Goal: Task Accomplishment & Management: Use online tool/utility

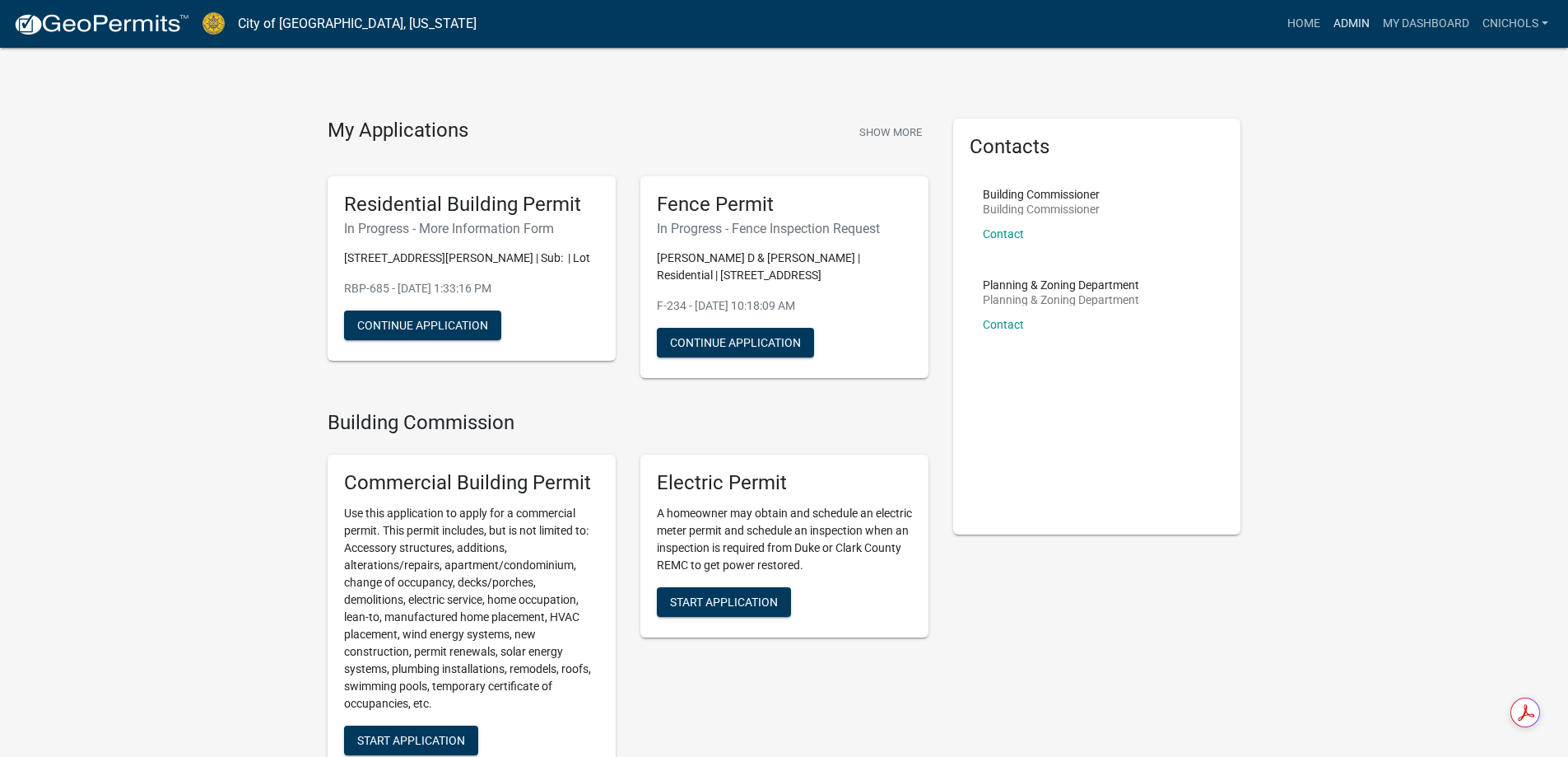
click at [1352, 23] on link "Admin" at bounding box center [1351, 24] width 50 height 31
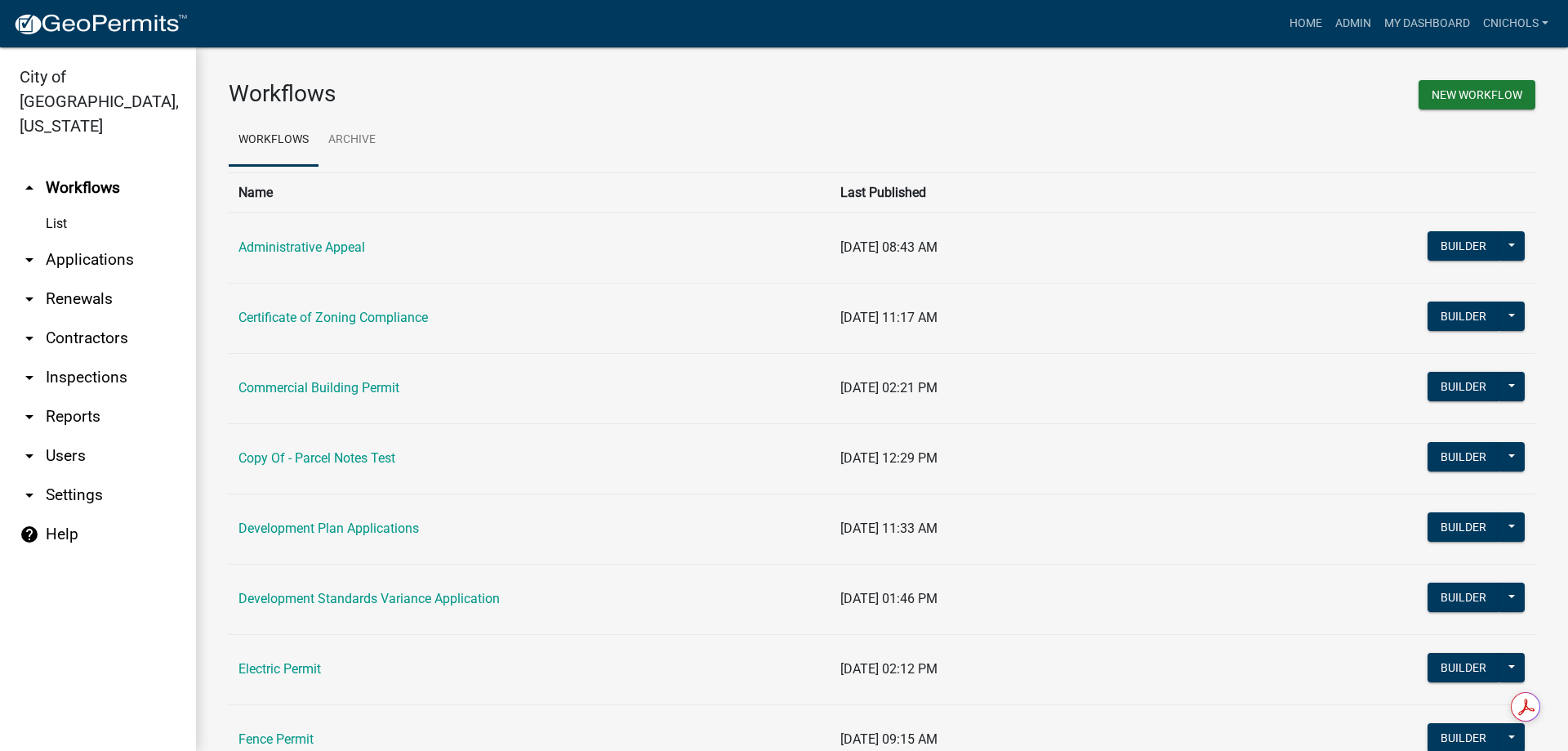
click at [78, 240] on link "arrow_drop_down Applications" at bounding box center [98, 259] width 196 height 39
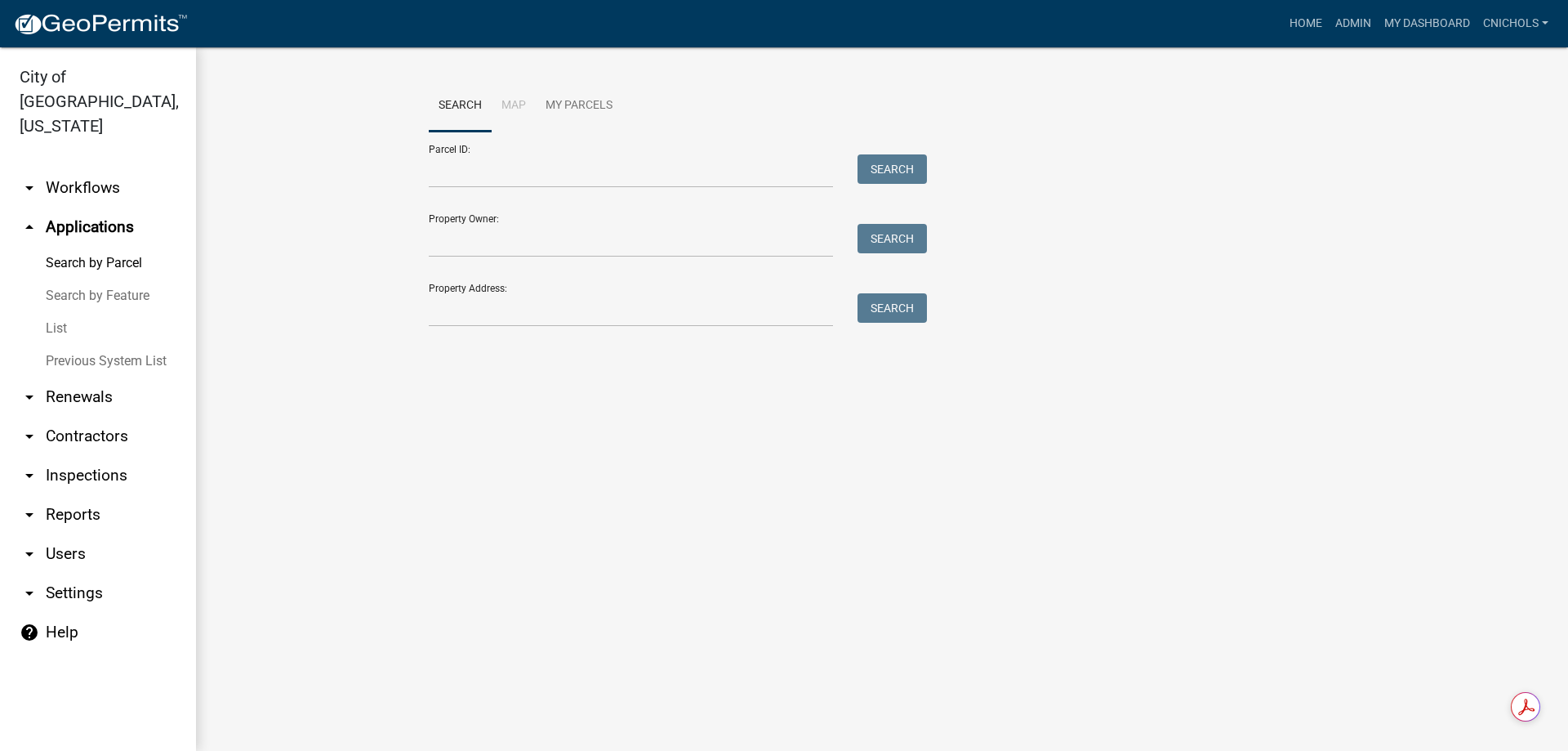
click at [59, 312] on link "List" at bounding box center [98, 327] width 196 height 33
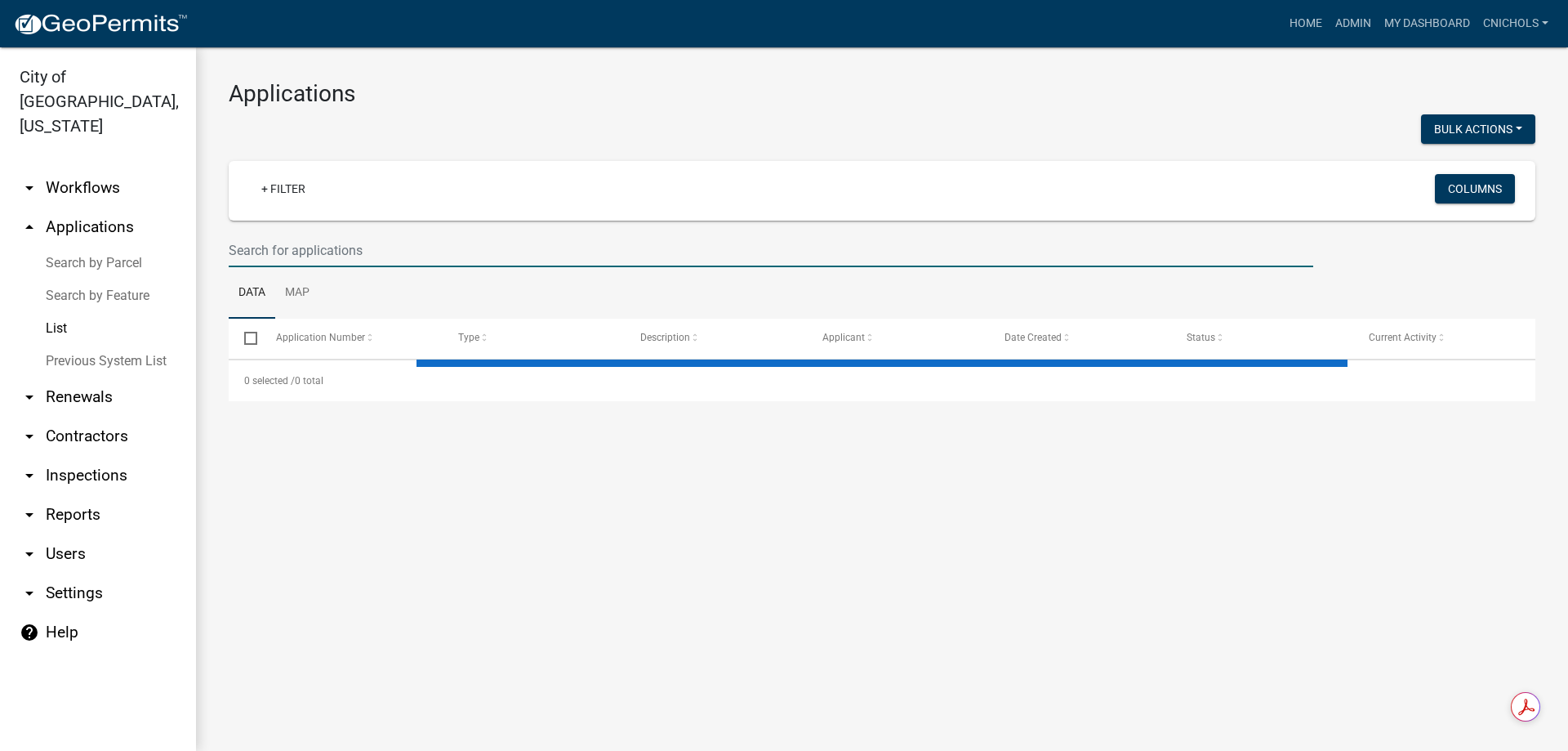
click at [271, 251] on input "text" at bounding box center [770, 250] width 1085 height 34
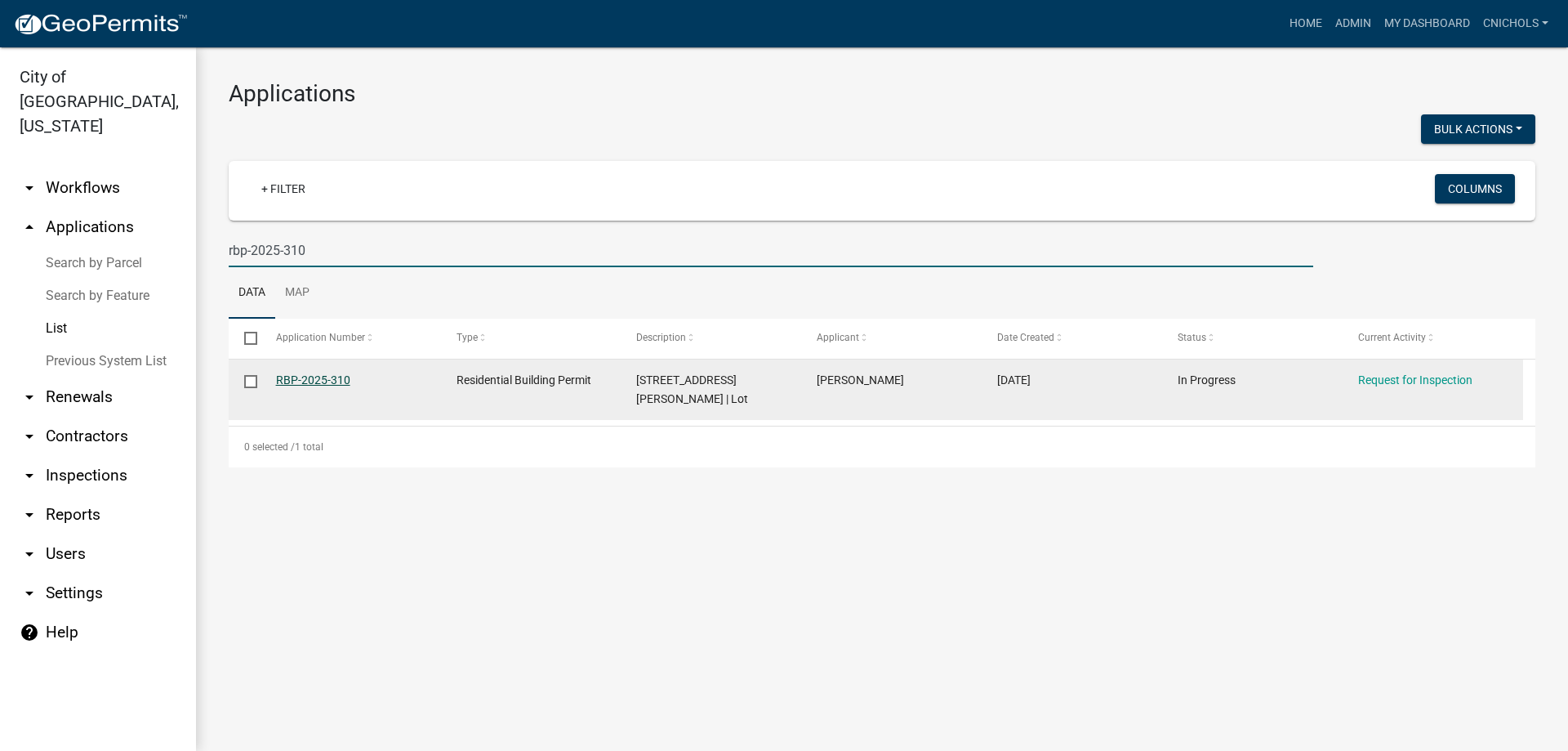
type input "rbp-2025-310"
click at [311, 376] on link "RBP-2025-310" at bounding box center [313, 380] width 75 height 13
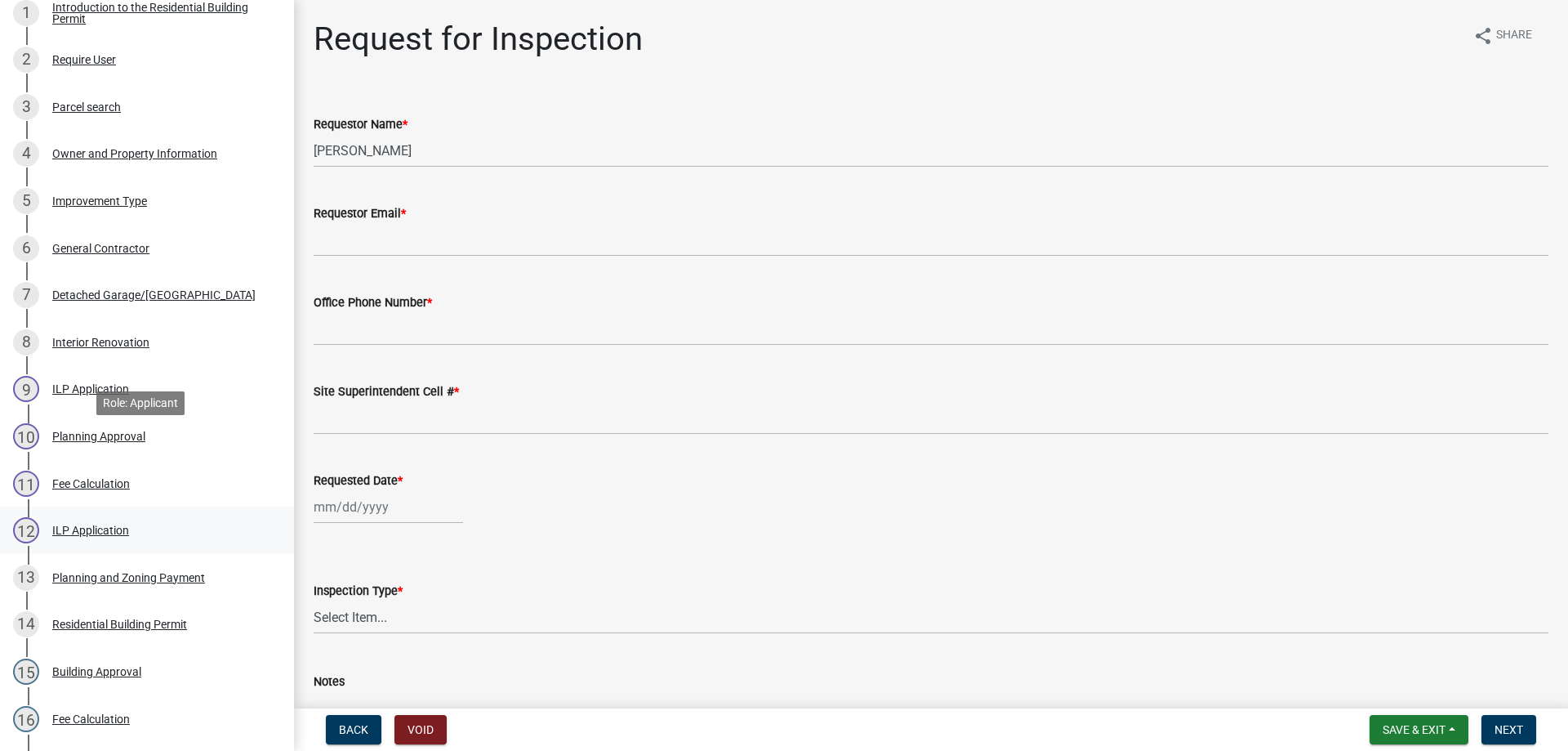
scroll to position [327, 0]
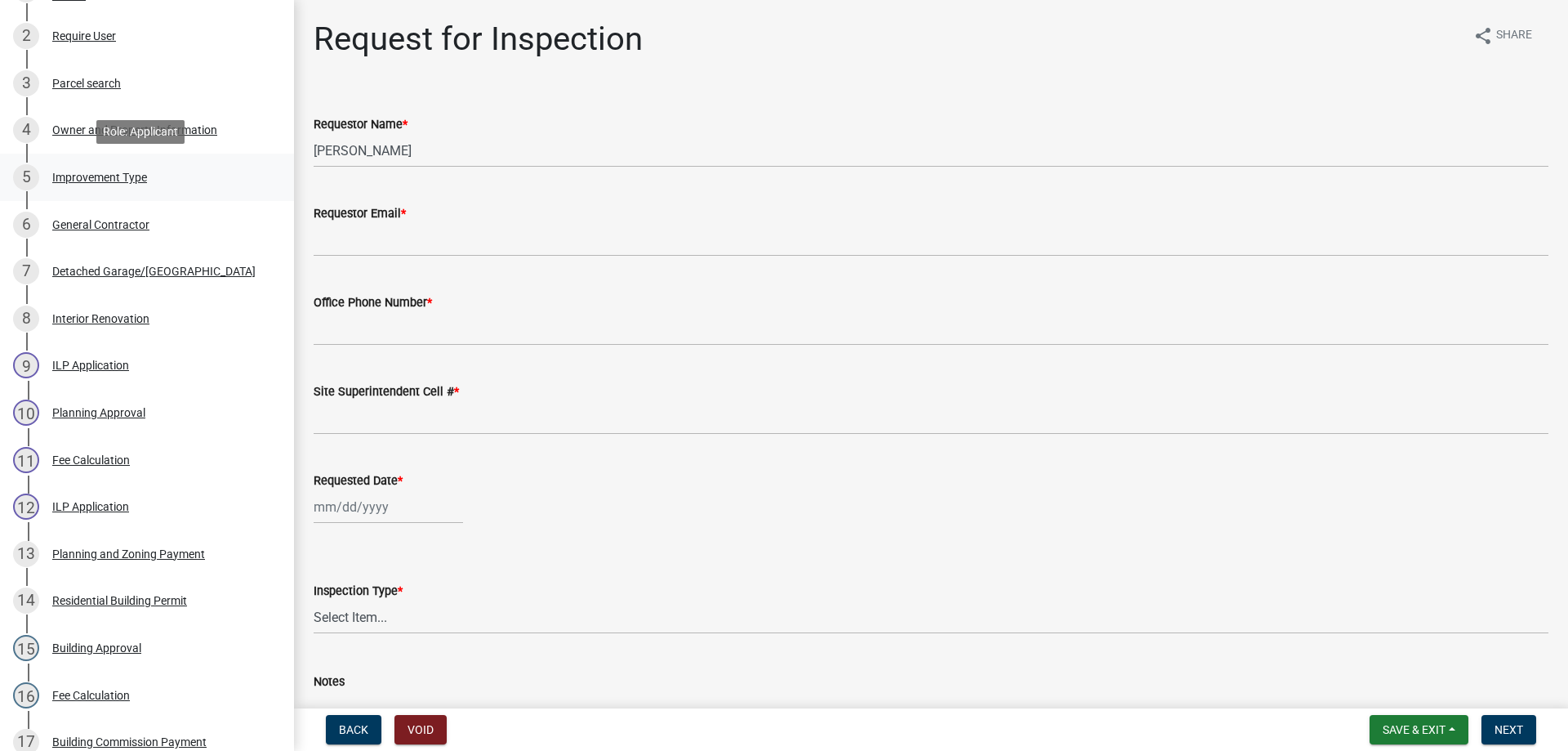
click at [103, 176] on div "Improvement Type" at bounding box center [100, 177] width 95 height 11
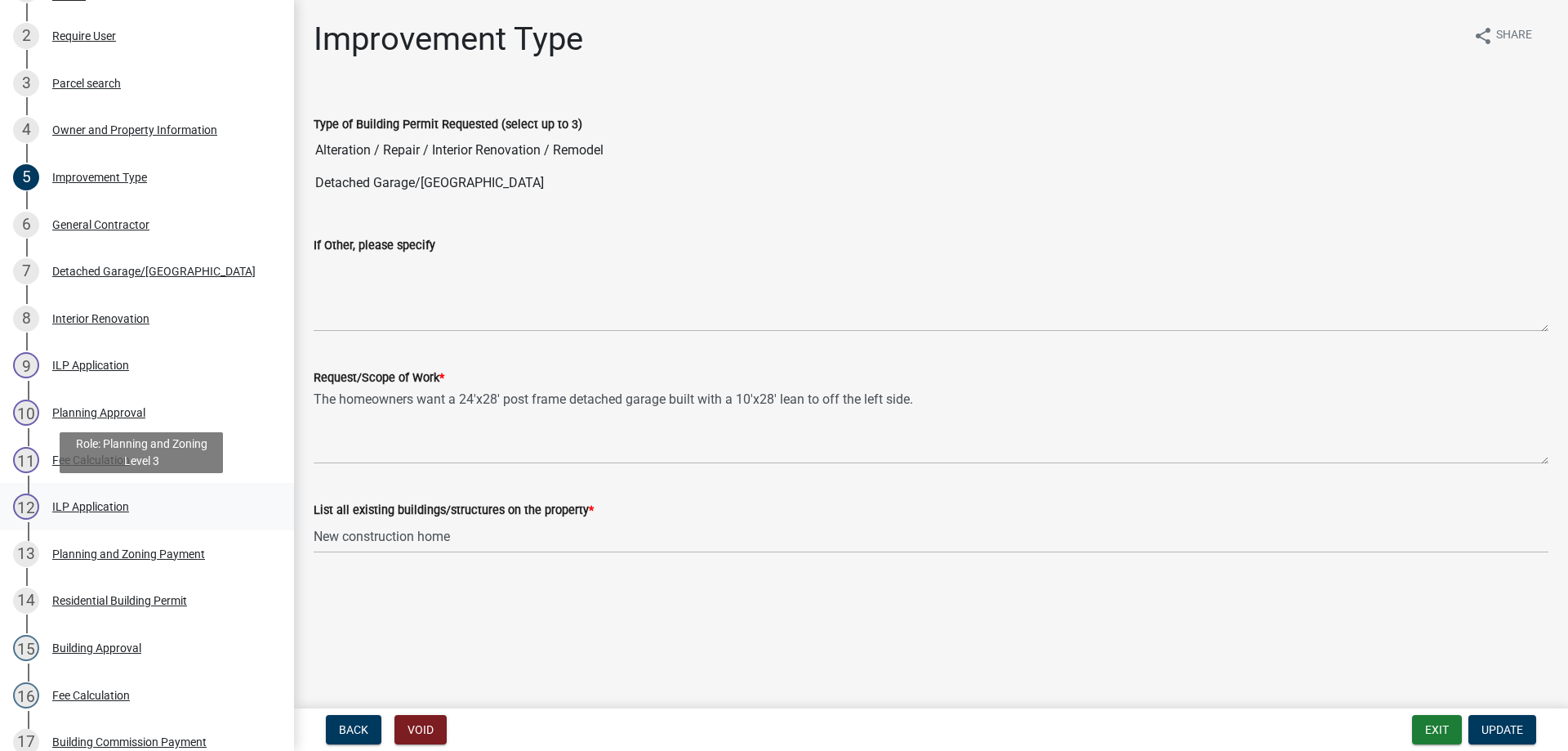
click at [73, 502] on div "ILP Application" at bounding box center [90, 507] width 76 height 11
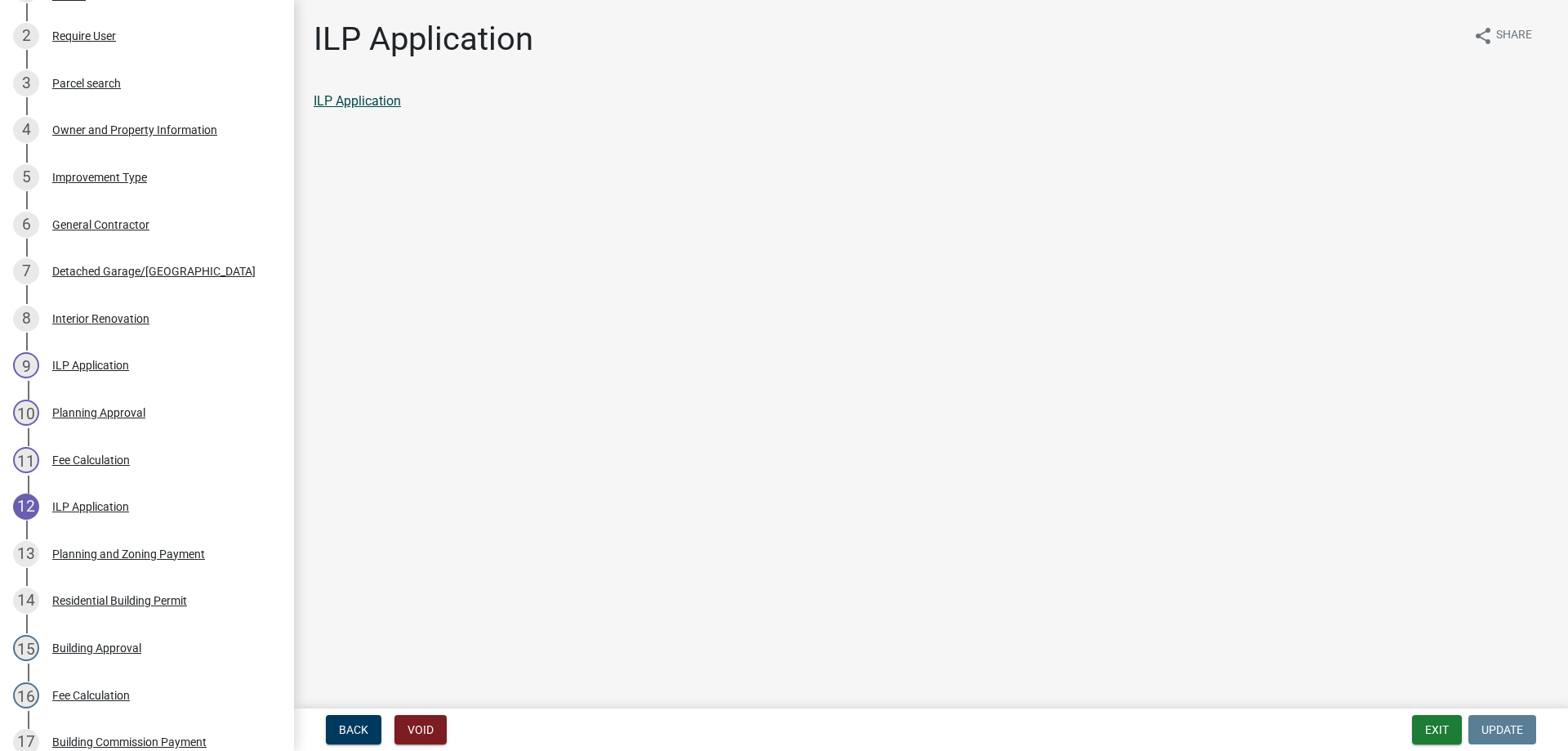
click at [358, 97] on link "ILP Application" at bounding box center [357, 101] width 88 height 16
click at [1432, 727] on button "Exit" at bounding box center [1436, 730] width 49 height 30
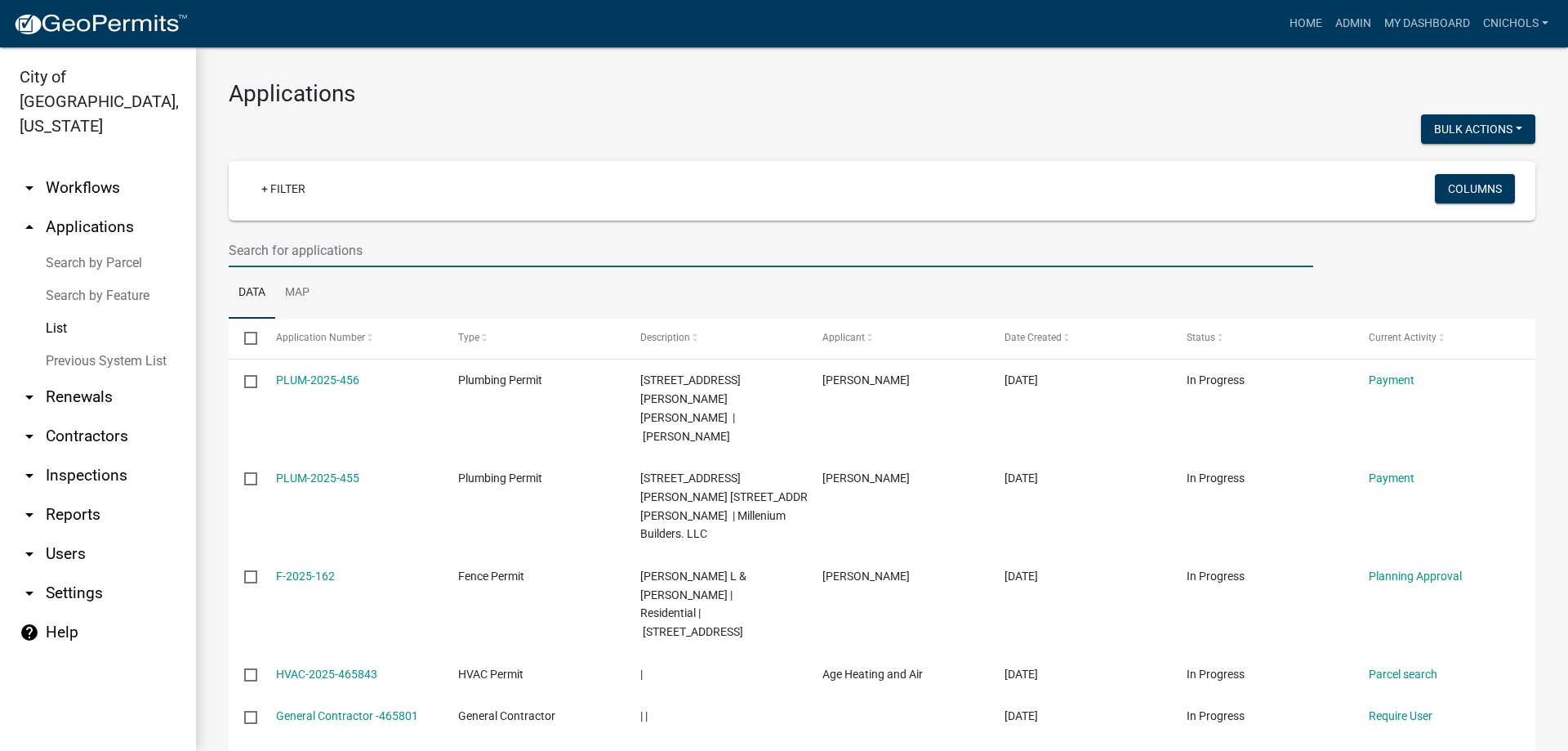
click at [285, 246] on input "text" at bounding box center [770, 250] width 1085 height 34
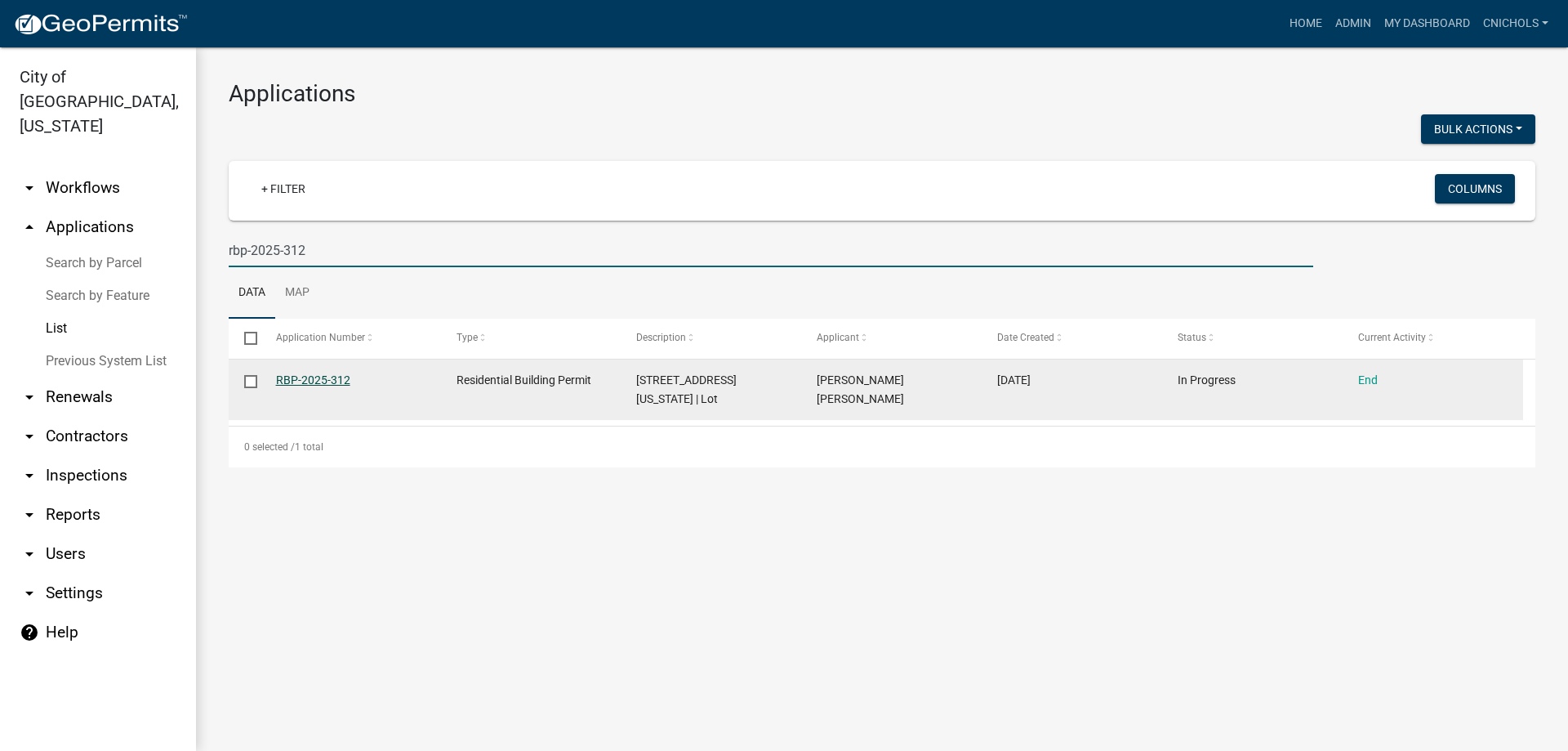
type input "rbp-2025-312"
click at [338, 377] on link "RBP-2025-312" at bounding box center [313, 380] width 75 height 13
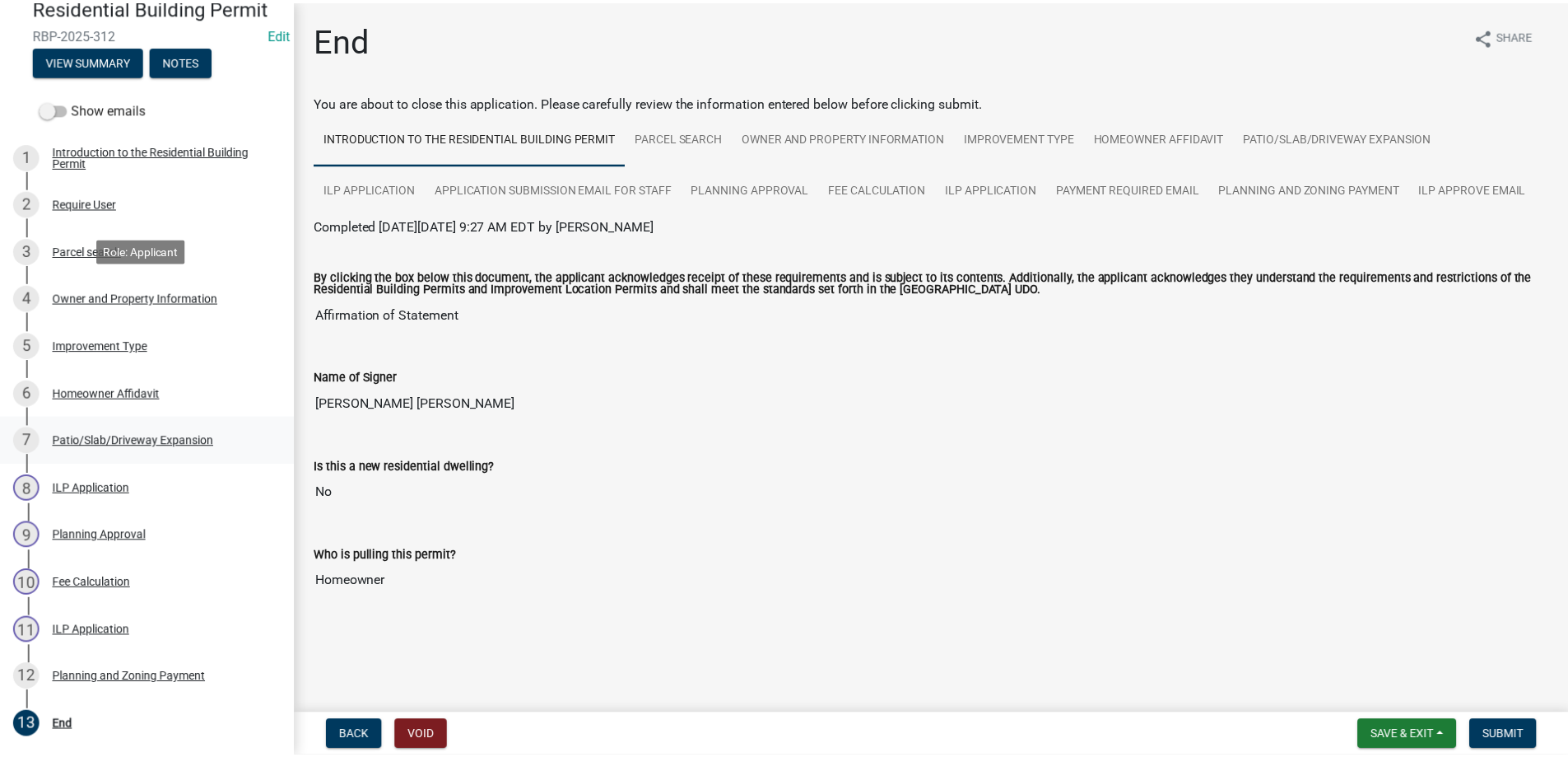
scroll to position [165, 0]
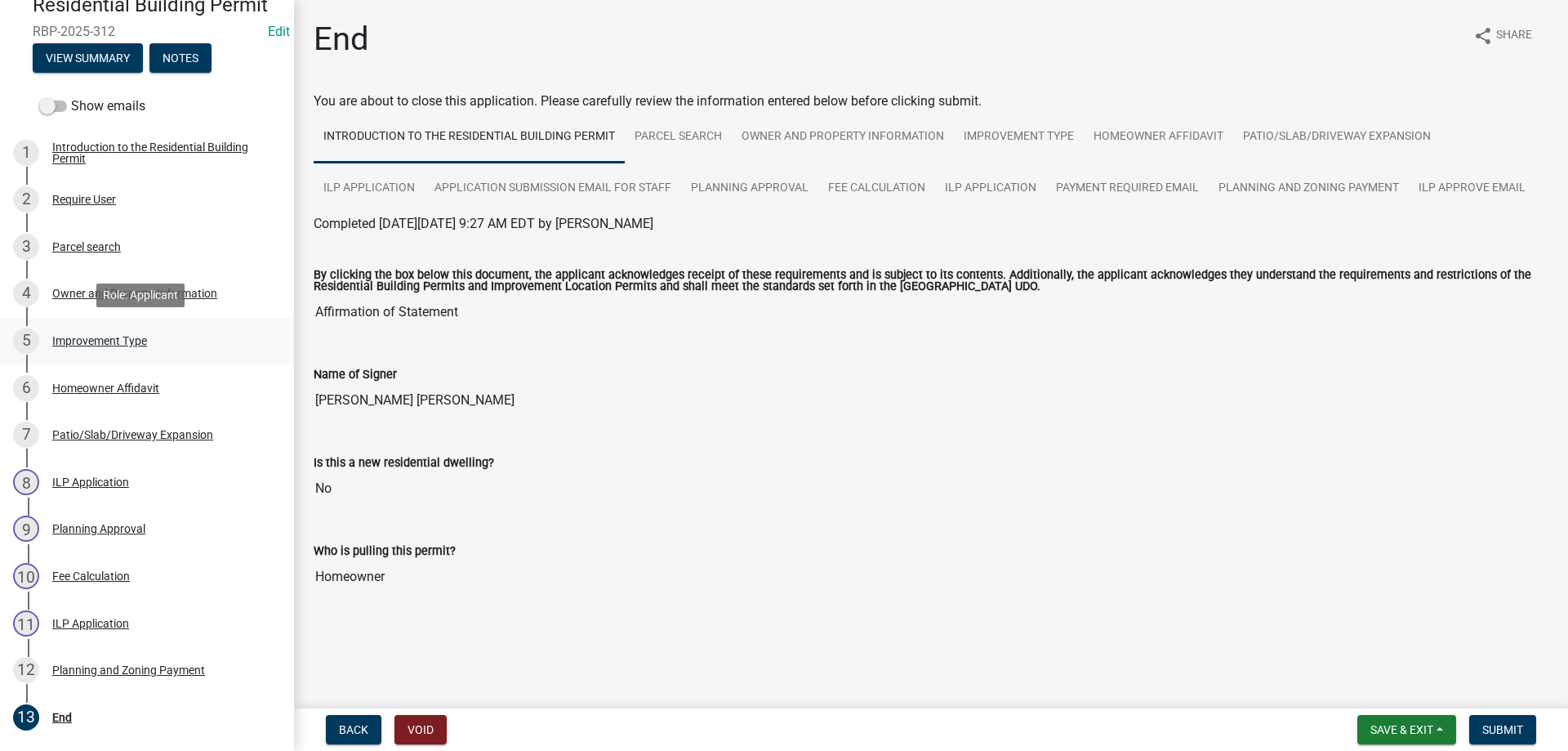
click at [76, 338] on div "Improvement Type" at bounding box center [100, 341] width 95 height 11
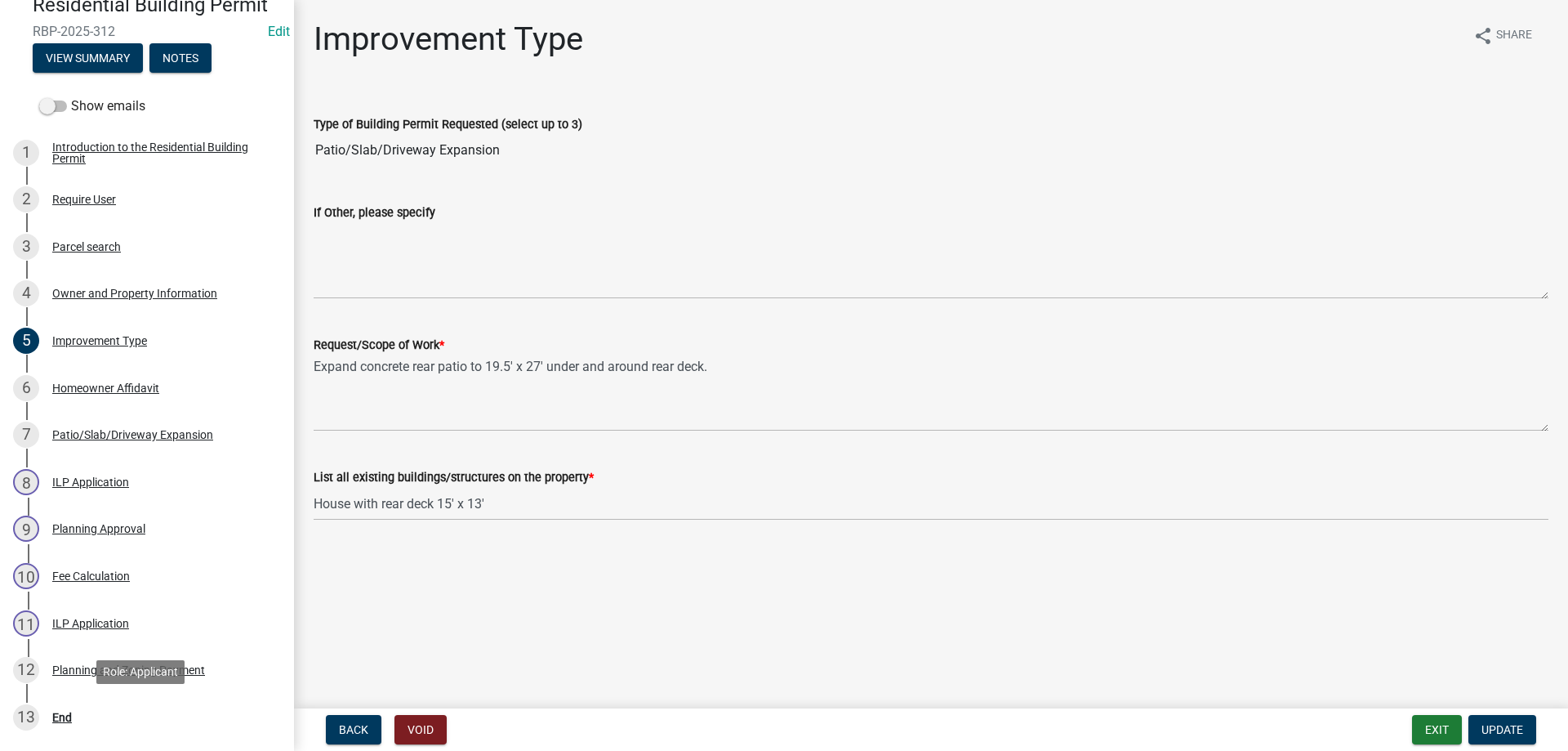
drag, startPoint x: 56, startPoint y: 712, endPoint x: 479, endPoint y: 711, distance: 423.0
click at [61, 711] on div "End" at bounding box center [62, 716] width 20 height 11
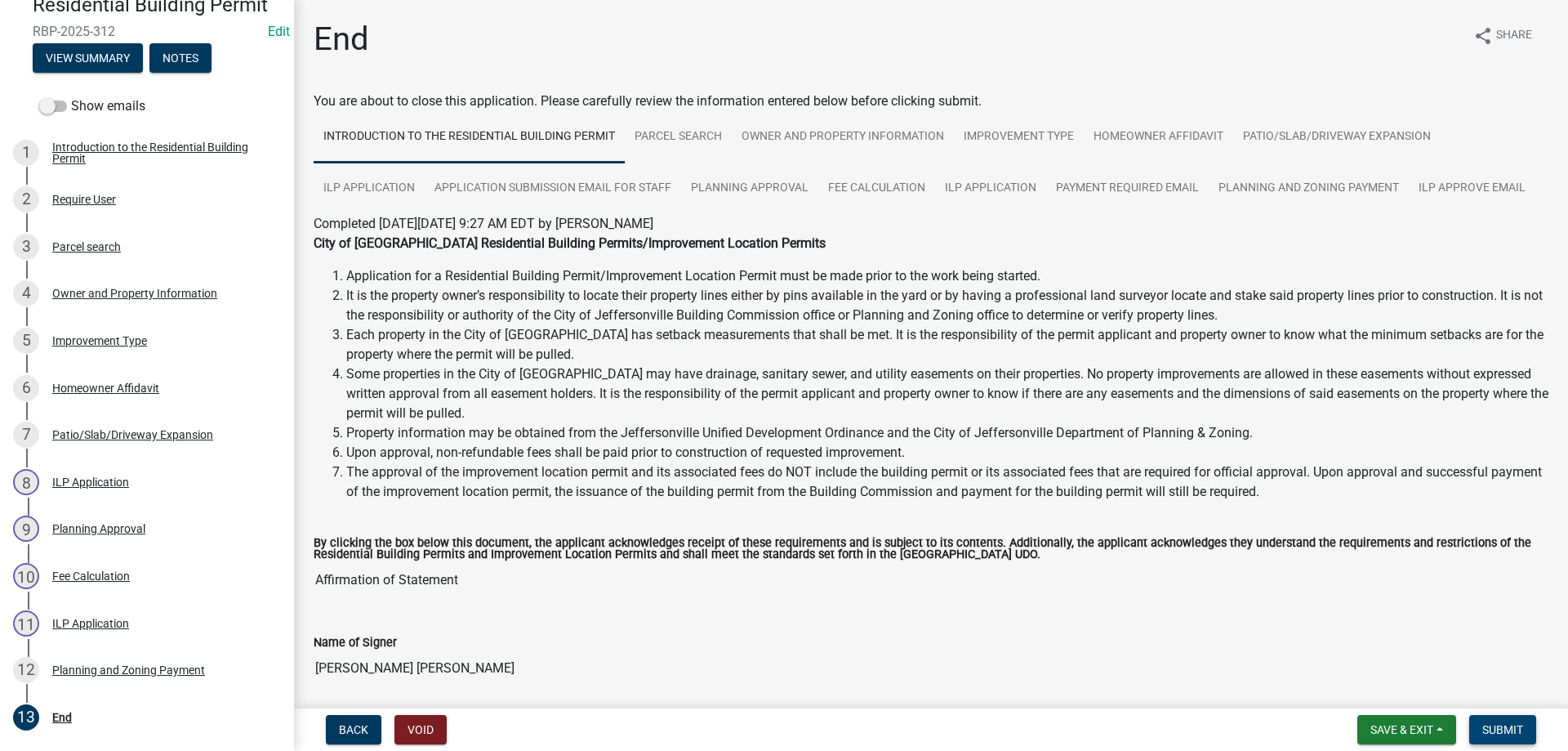
click at [1511, 730] on span "Submit" at bounding box center [1503, 730] width 41 height 13
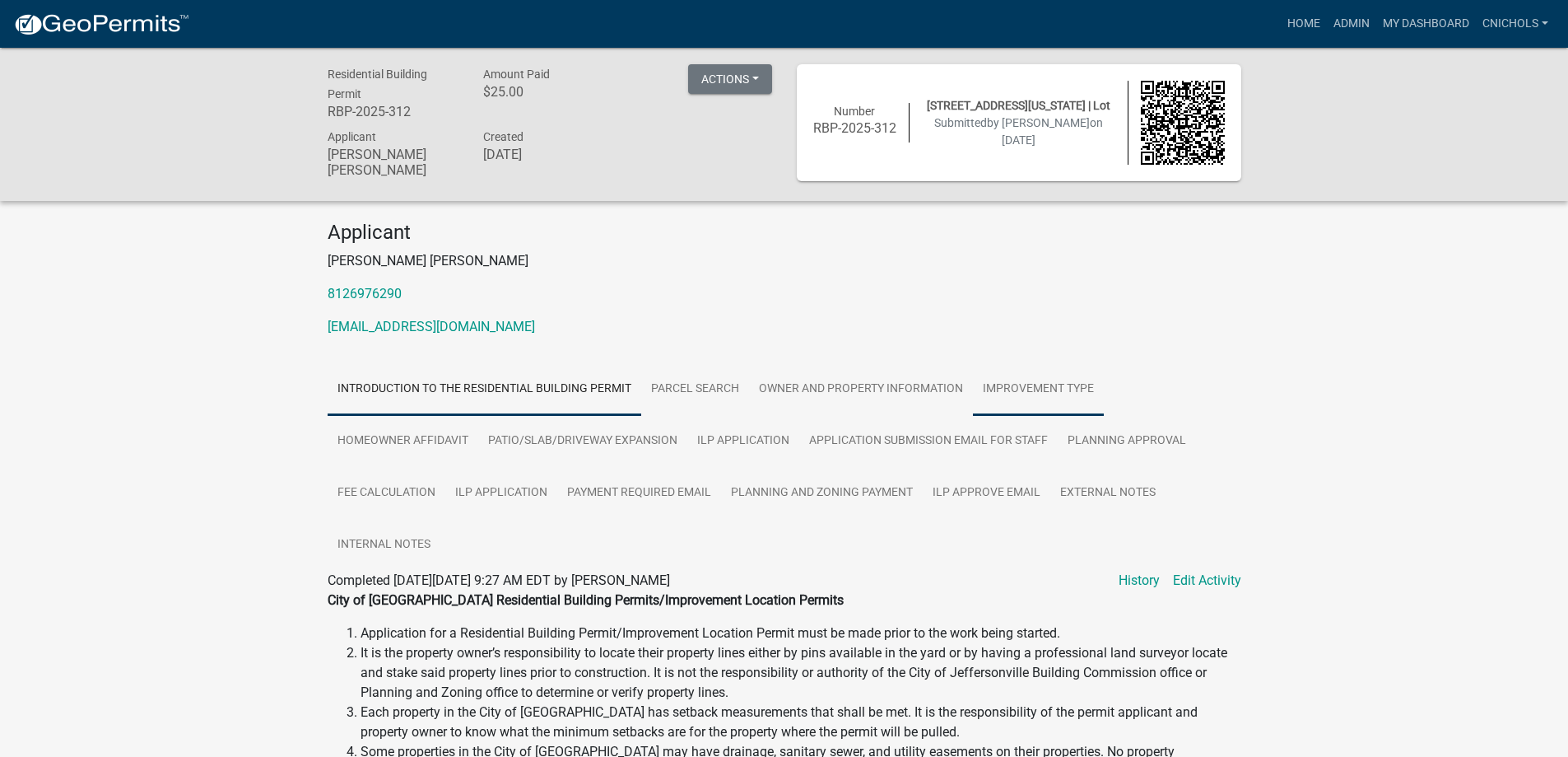
click at [1021, 387] on link "Improvement Type" at bounding box center [1038, 389] width 131 height 53
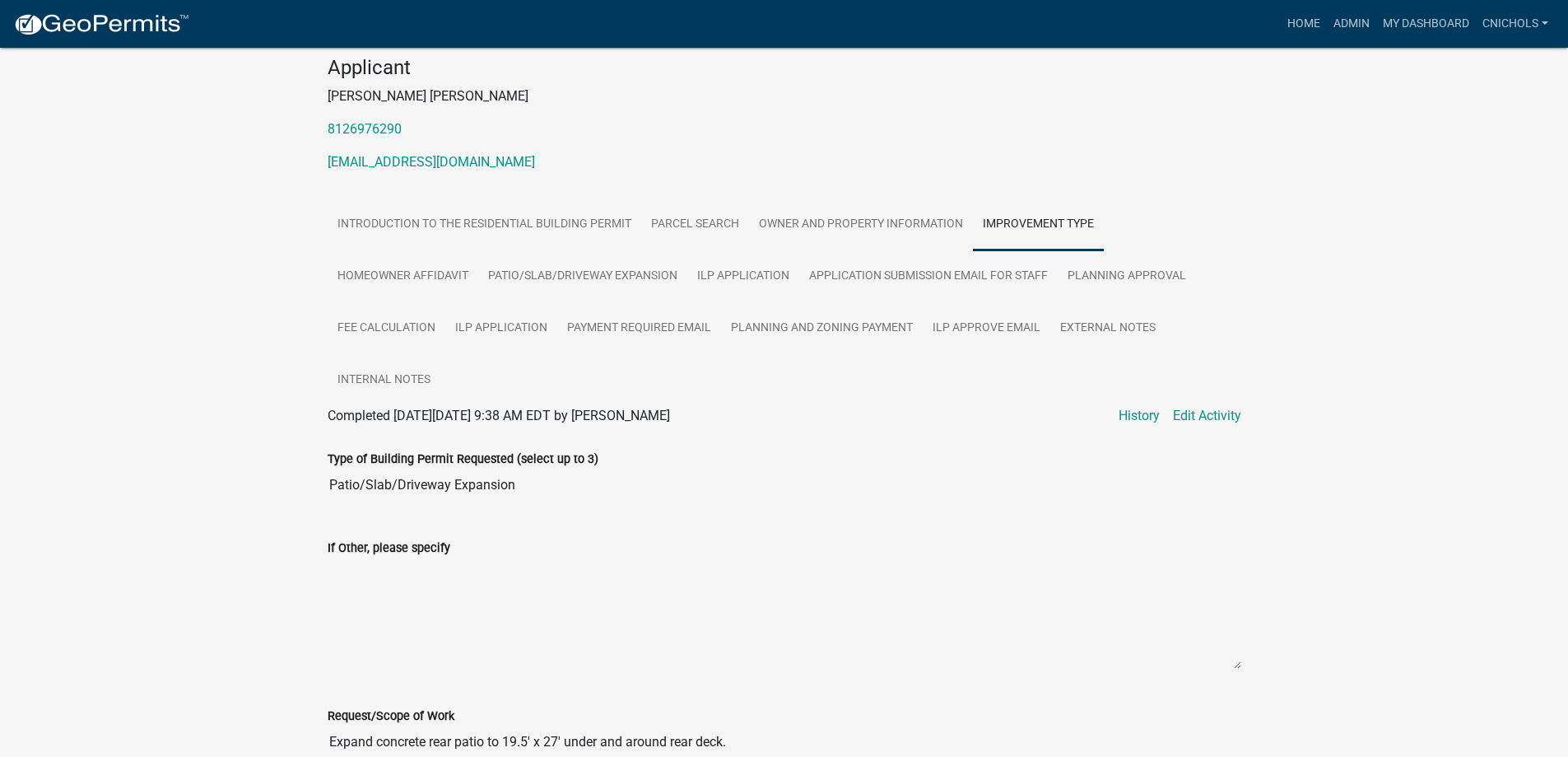
scroll to position [83, 0]
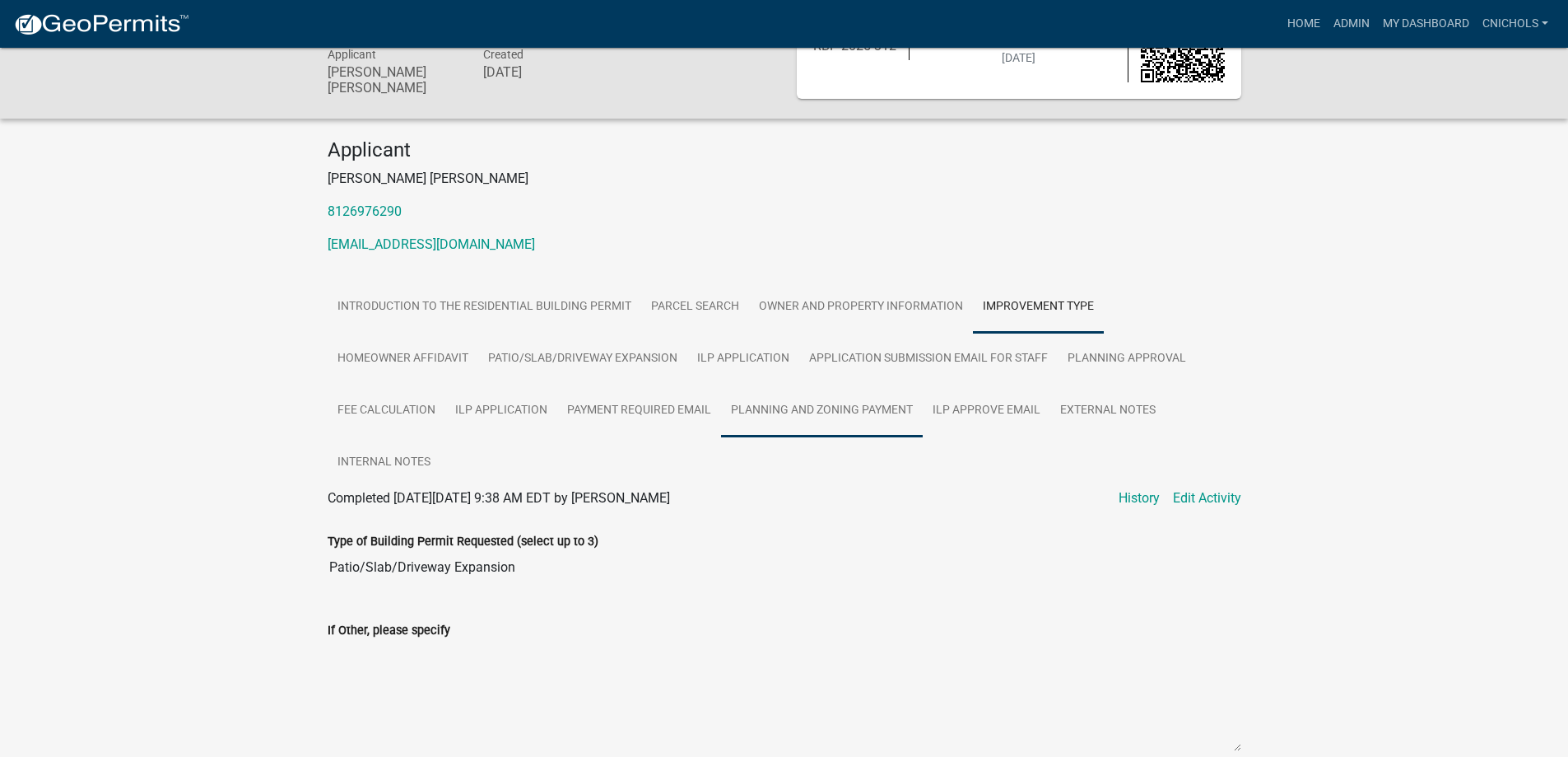
click at [823, 403] on link "Planning and Zoning Payment" at bounding box center [822, 411] width 201 height 53
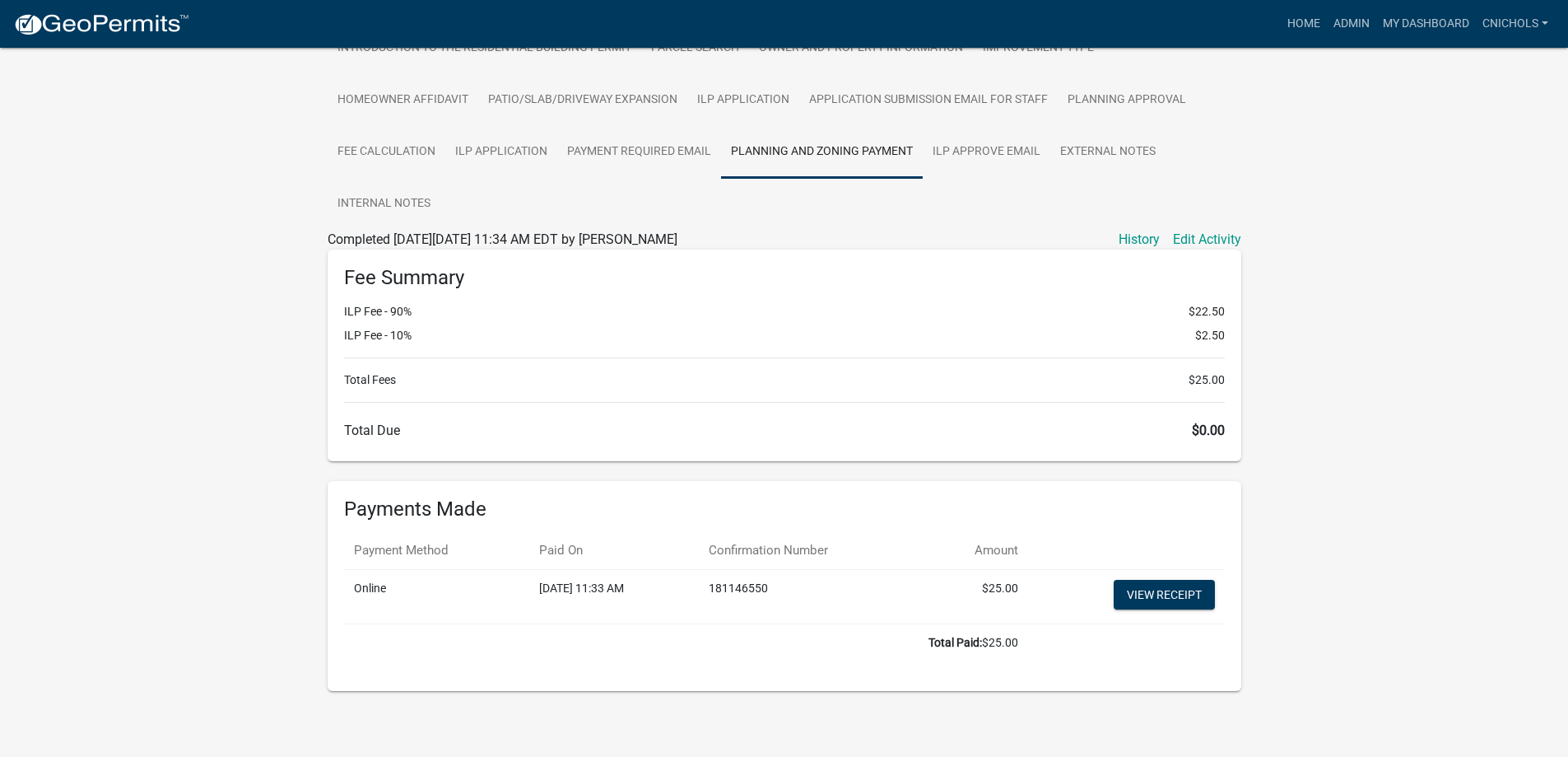
scroll to position [11, 0]
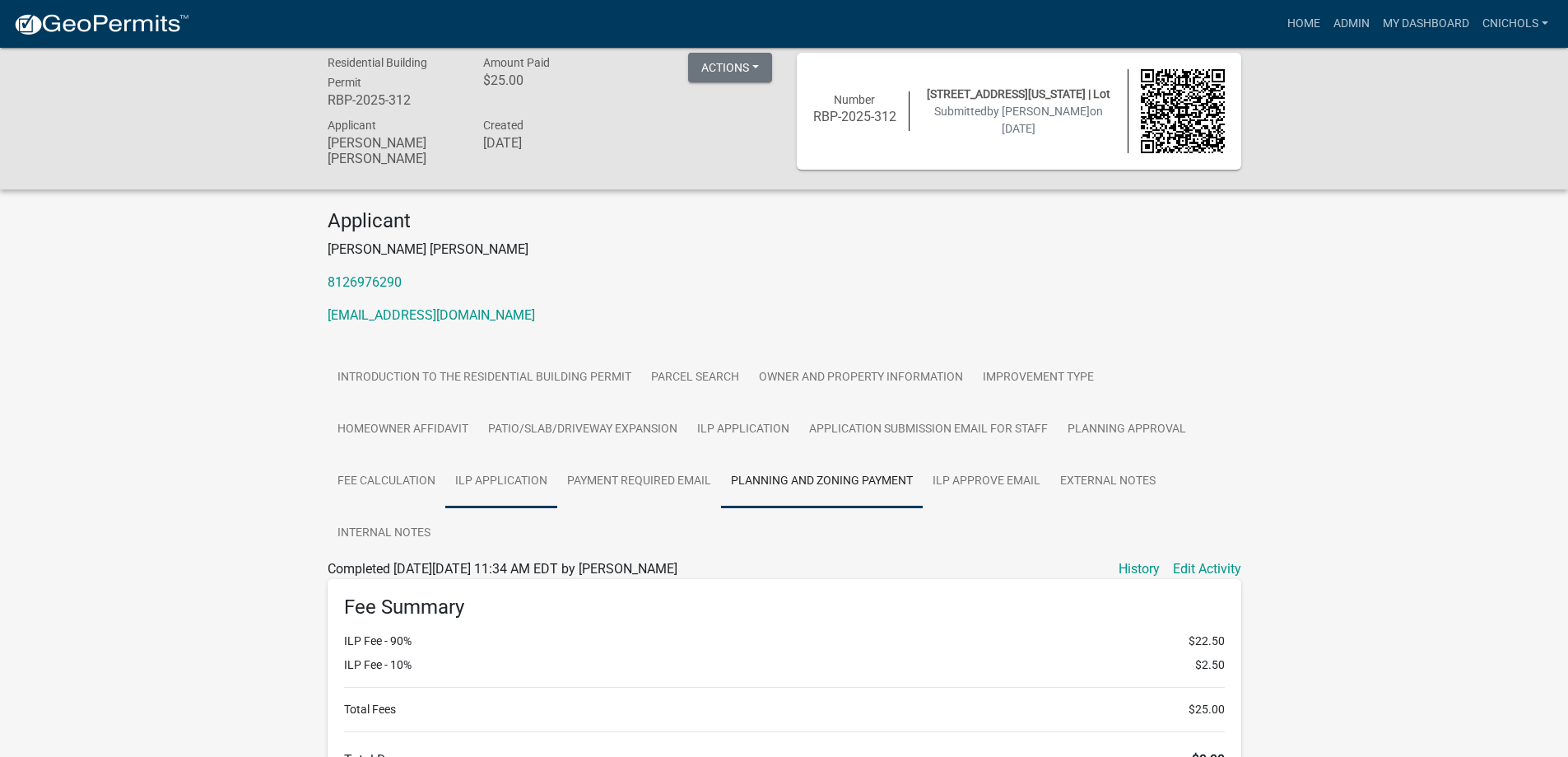
click at [500, 477] on link "ILP Application" at bounding box center [501, 481] width 112 height 53
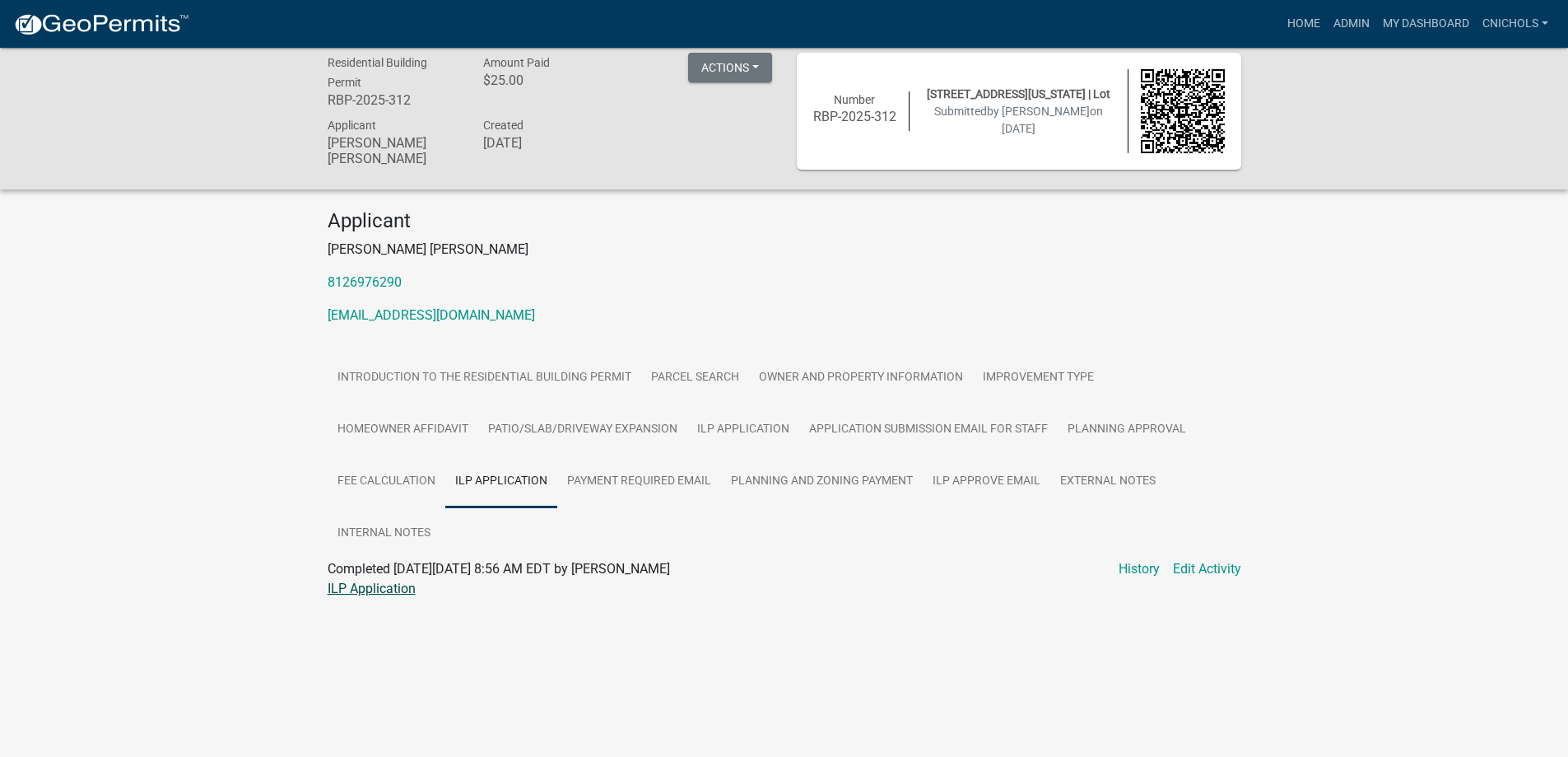
click at [360, 580] on link "ILP Application" at bounding box center [371, 588] width 88 height 16
click at [1354, 23] on link "Admin" at bounding box center [1351, 24] width 50 height 31
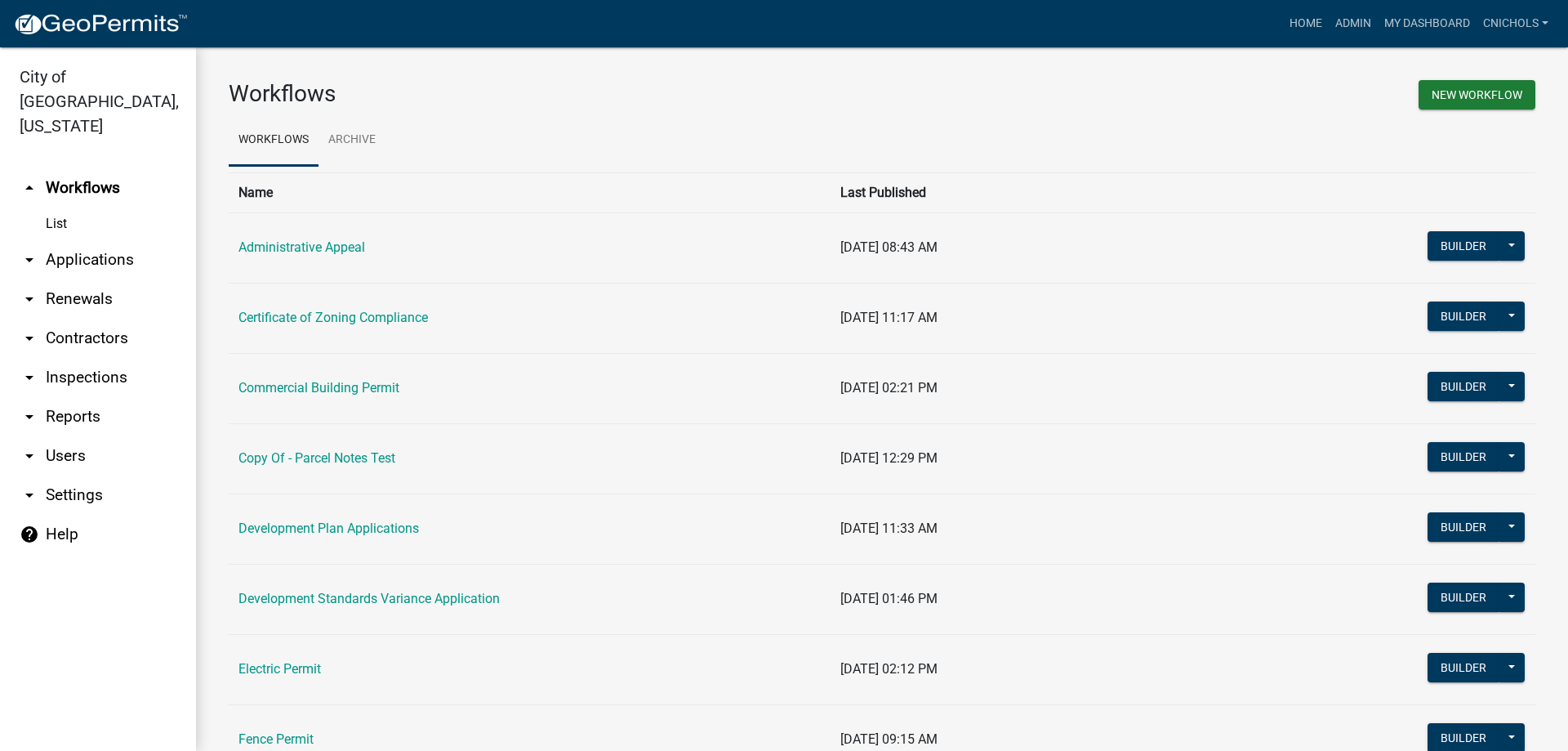
click at [69, 240] on link "arrow_drop_down Applications" at bounding box center [98, 259] width 196 height 39
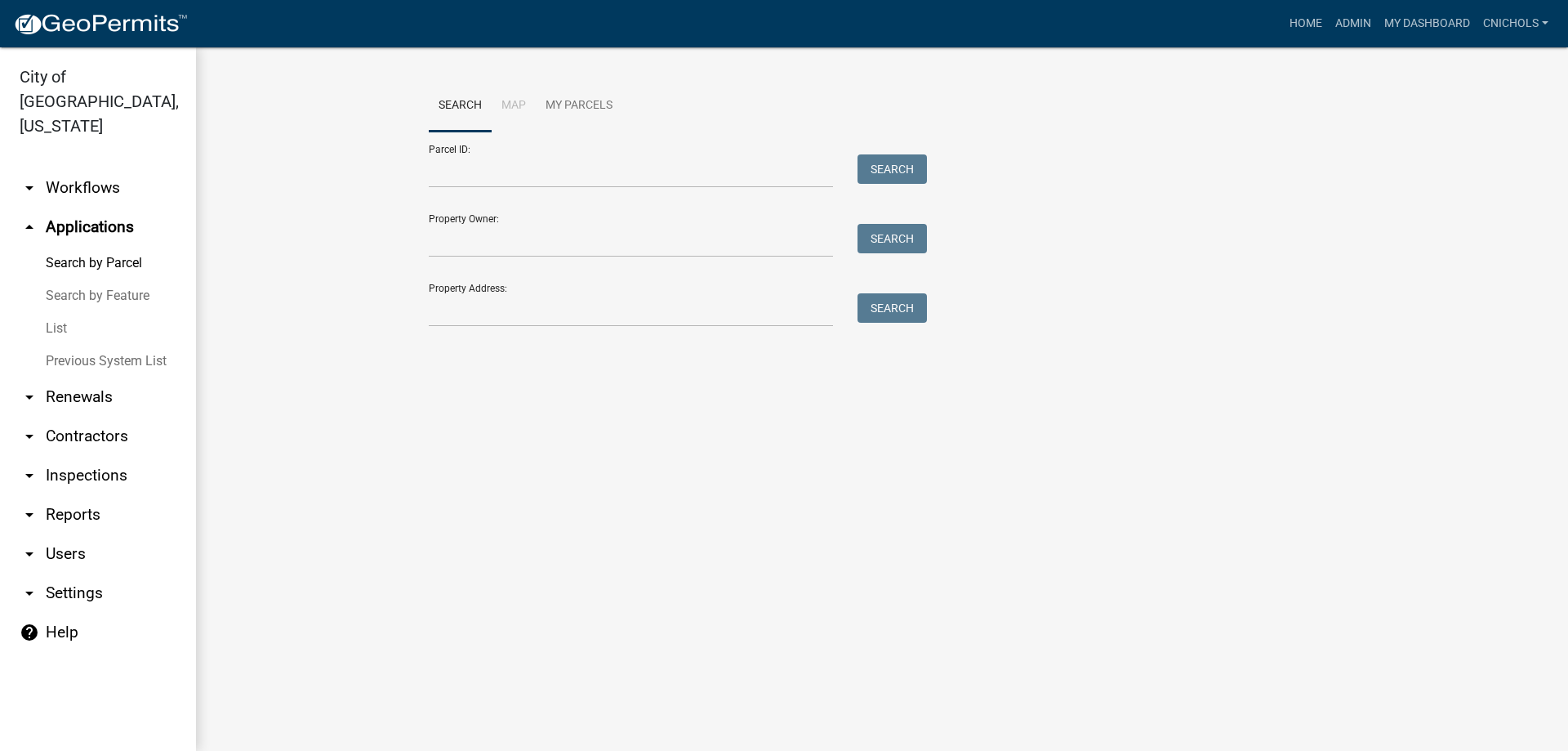
click at [58, 312] on link "List" at bounding box center [98, 327] width 196 height 33
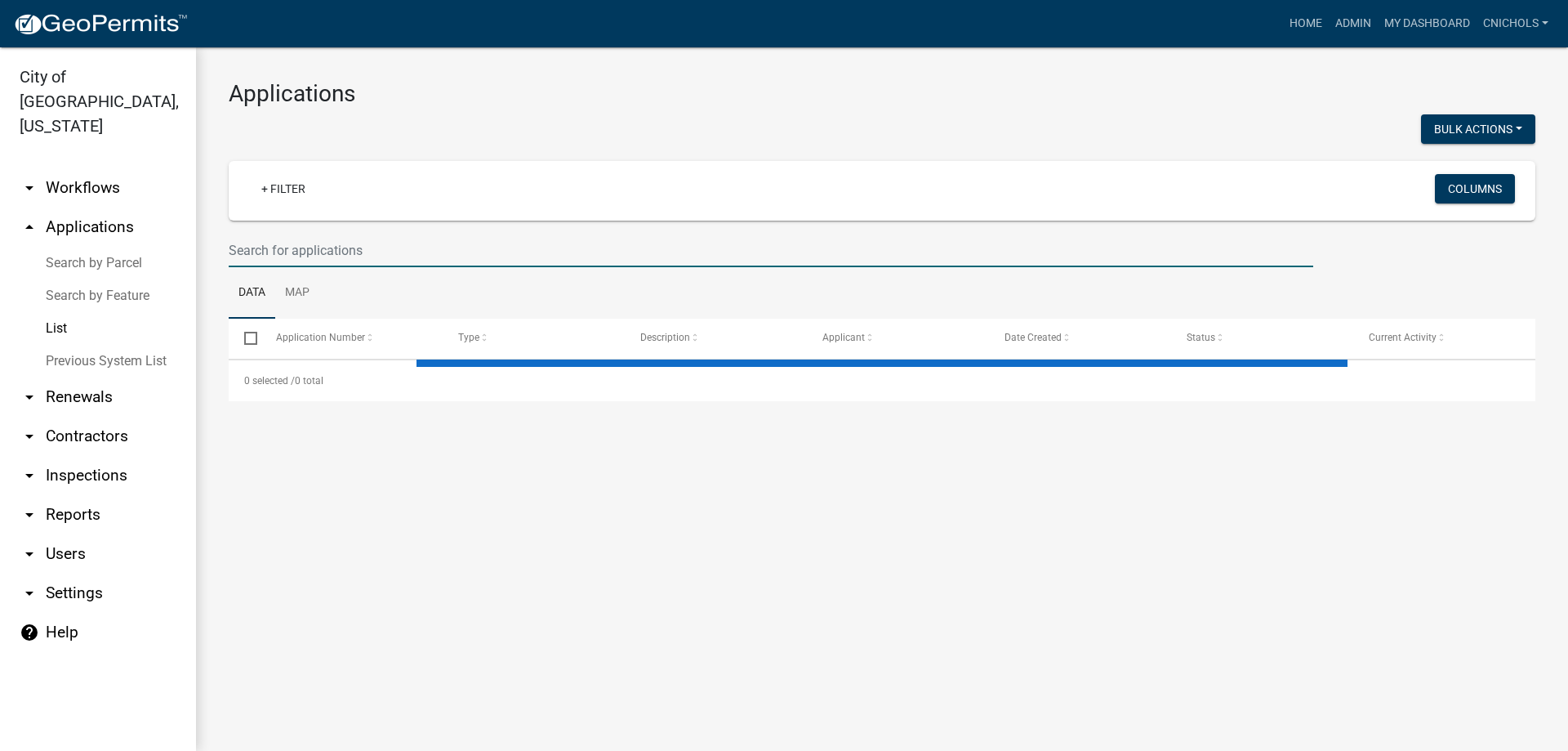
click at [286, 251] on input "text" at bounding box center [770, 250] width 1085 height 34
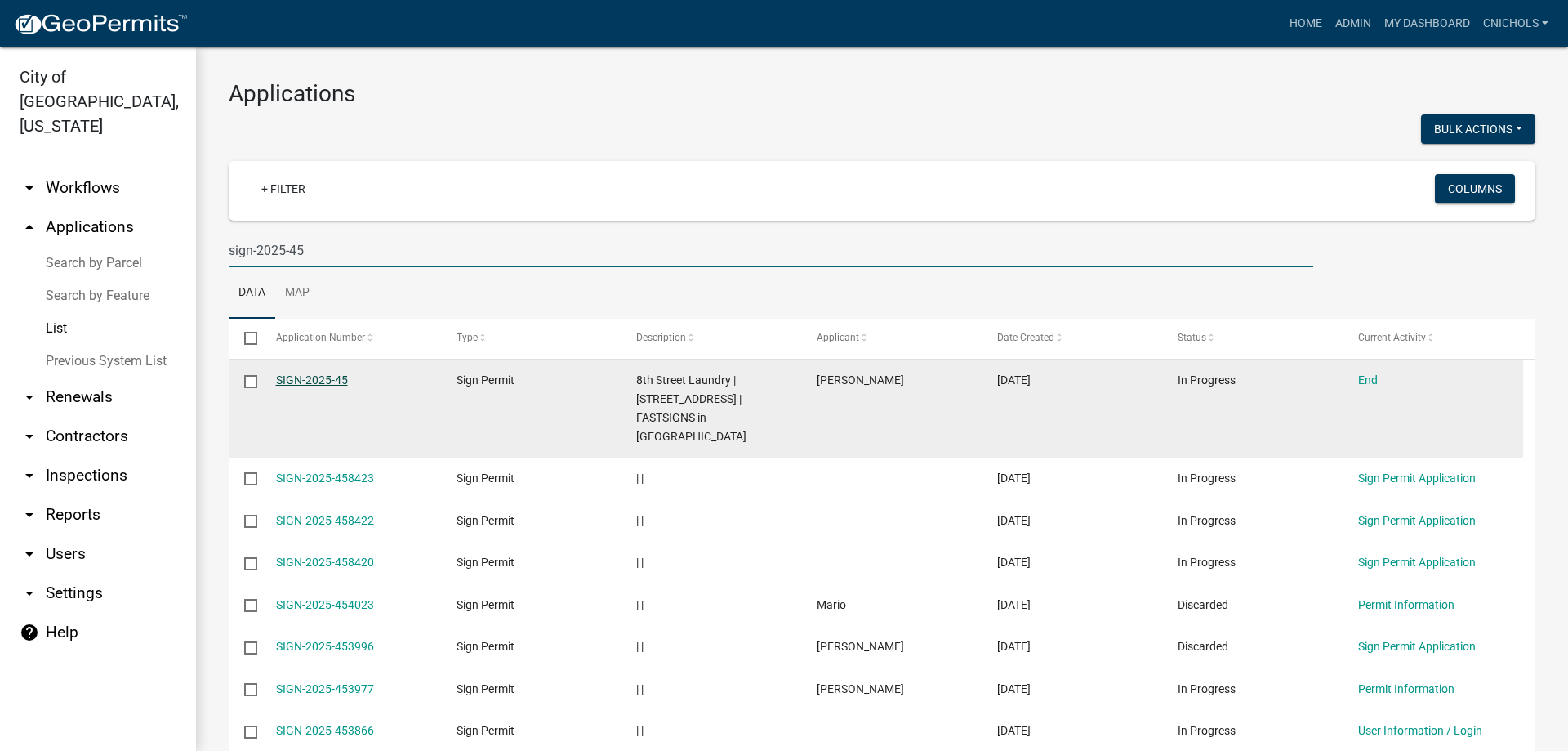
type input "sign-2025-45"
click at [321, 379] on link "SIGN-2025-45" at bounding box center [312, 380] width 72 height 13
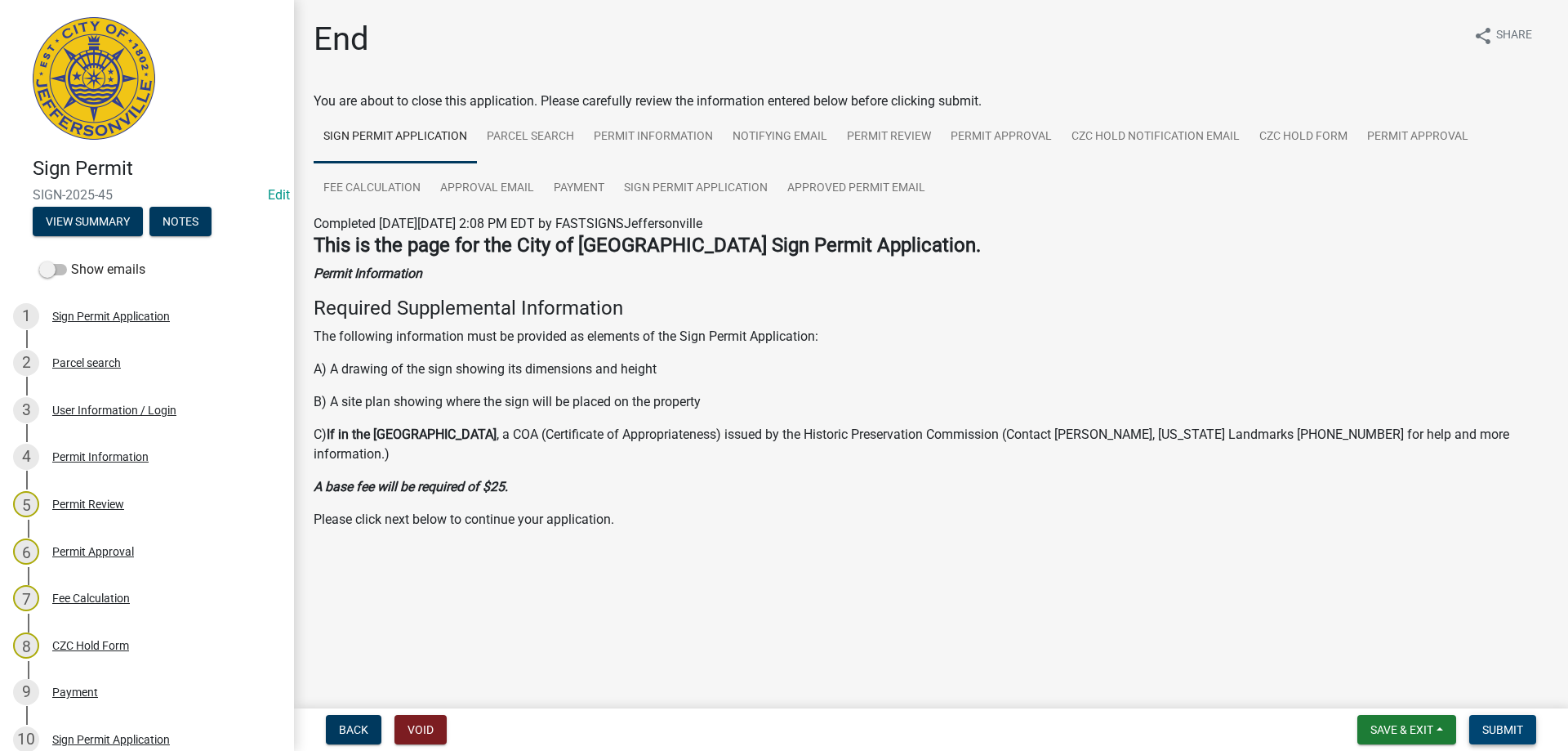
click at [1508, 730] on span "Submit" at bounding box center [1503, 730] width 41 height 13
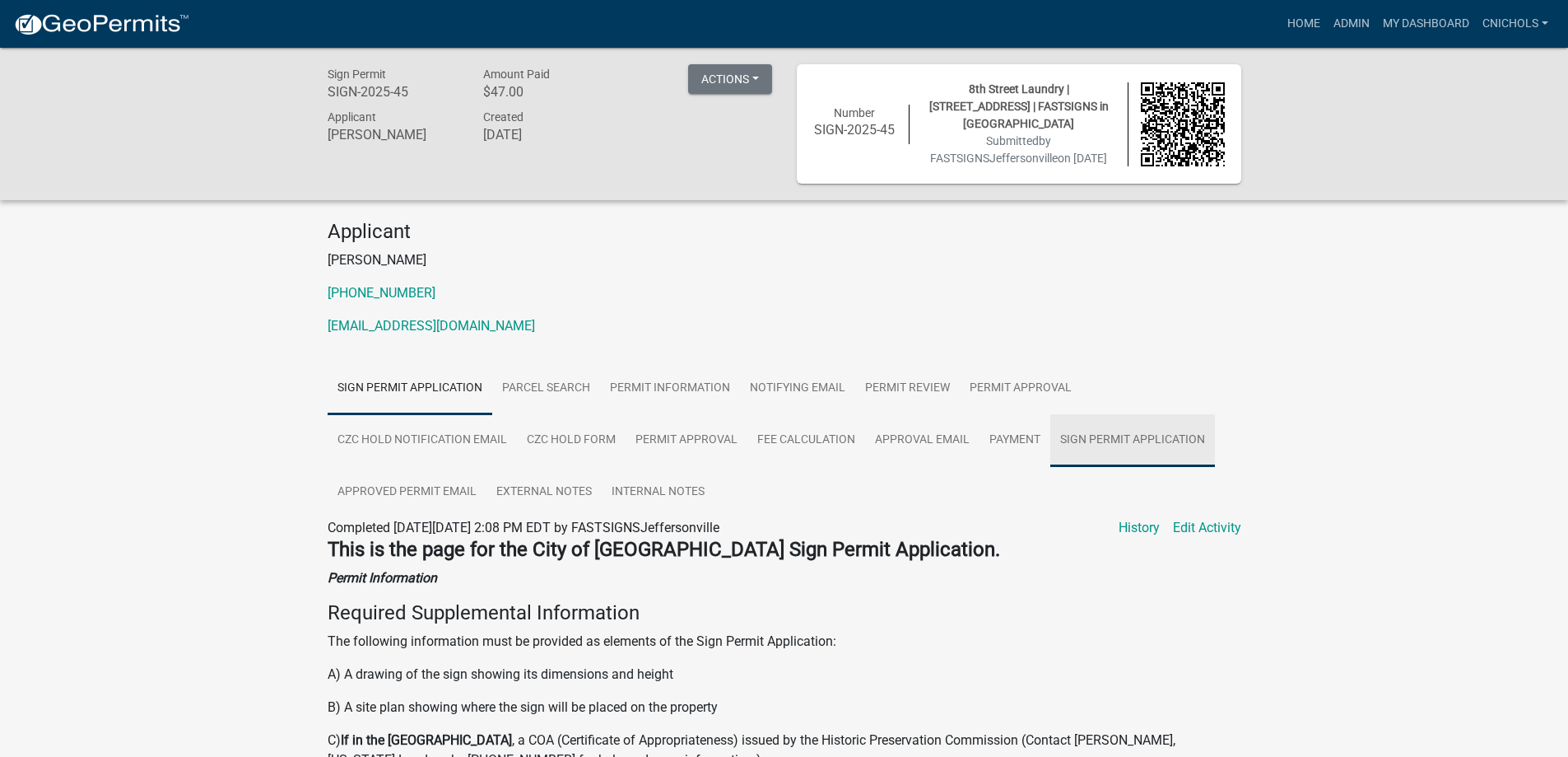
click at [1114, 460] on link "Sign Permit Application" at bounding box center [1132, 440] width 165 height 53
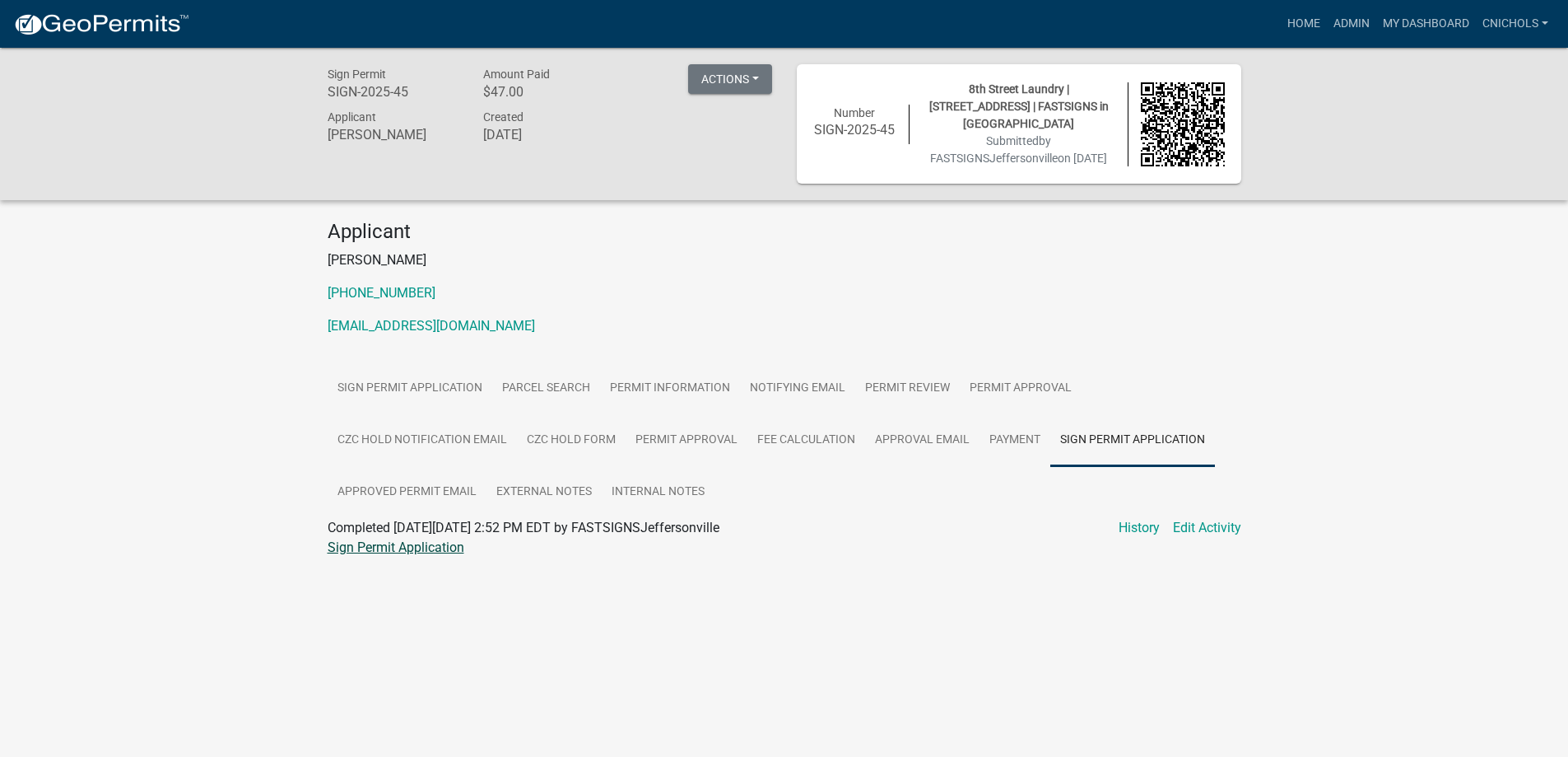
click at [420, 555] on link "Sign Permit Application" at bounding box center [395, 546] width 136 height 16
click at [1351, 24] on link "Admin" at bounding box center [1351, 24] width 50 height 31
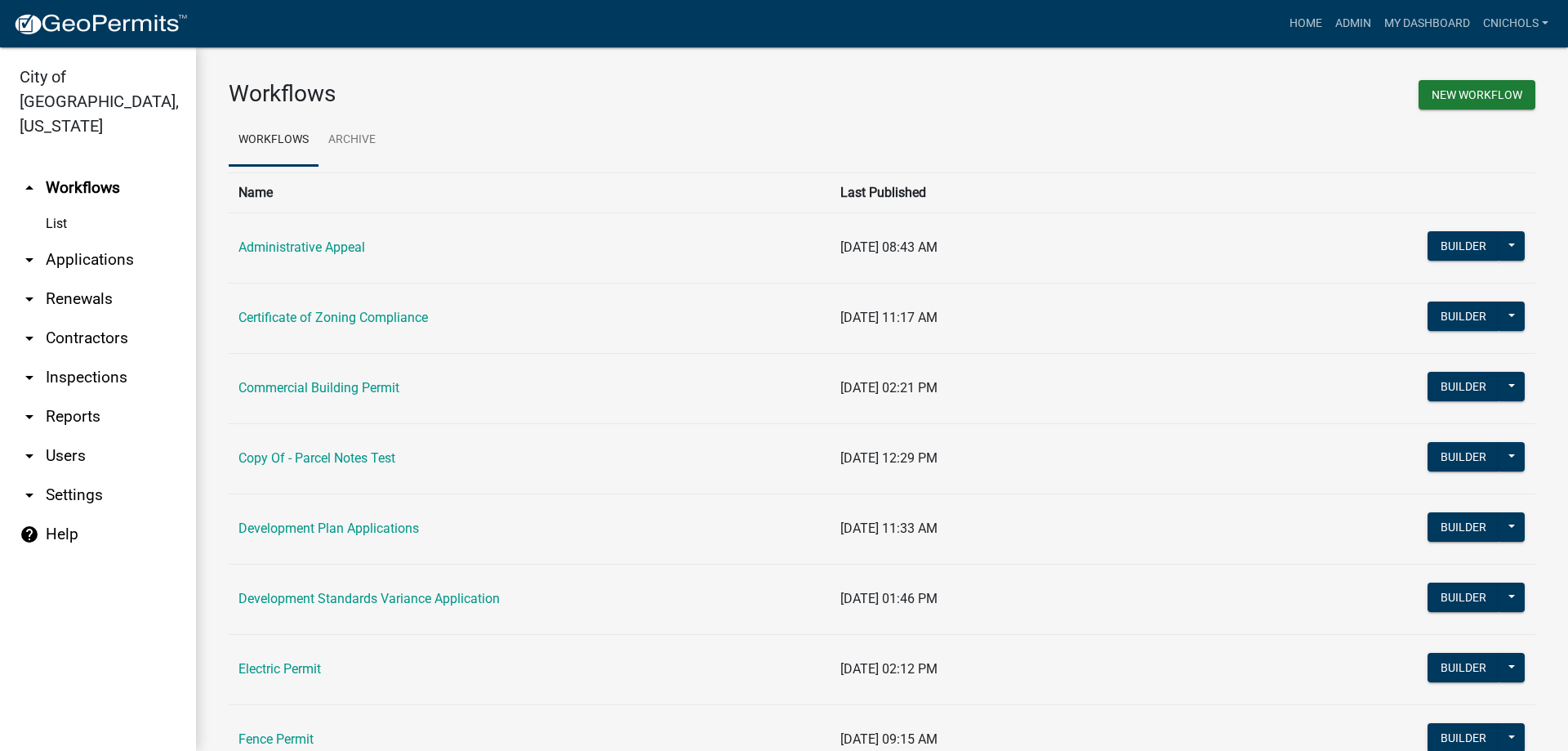
click at [74, 396] on link "arrow_drop_down Reports" at bounding box center [98, 416] width 196 height 39
select select "0: null"
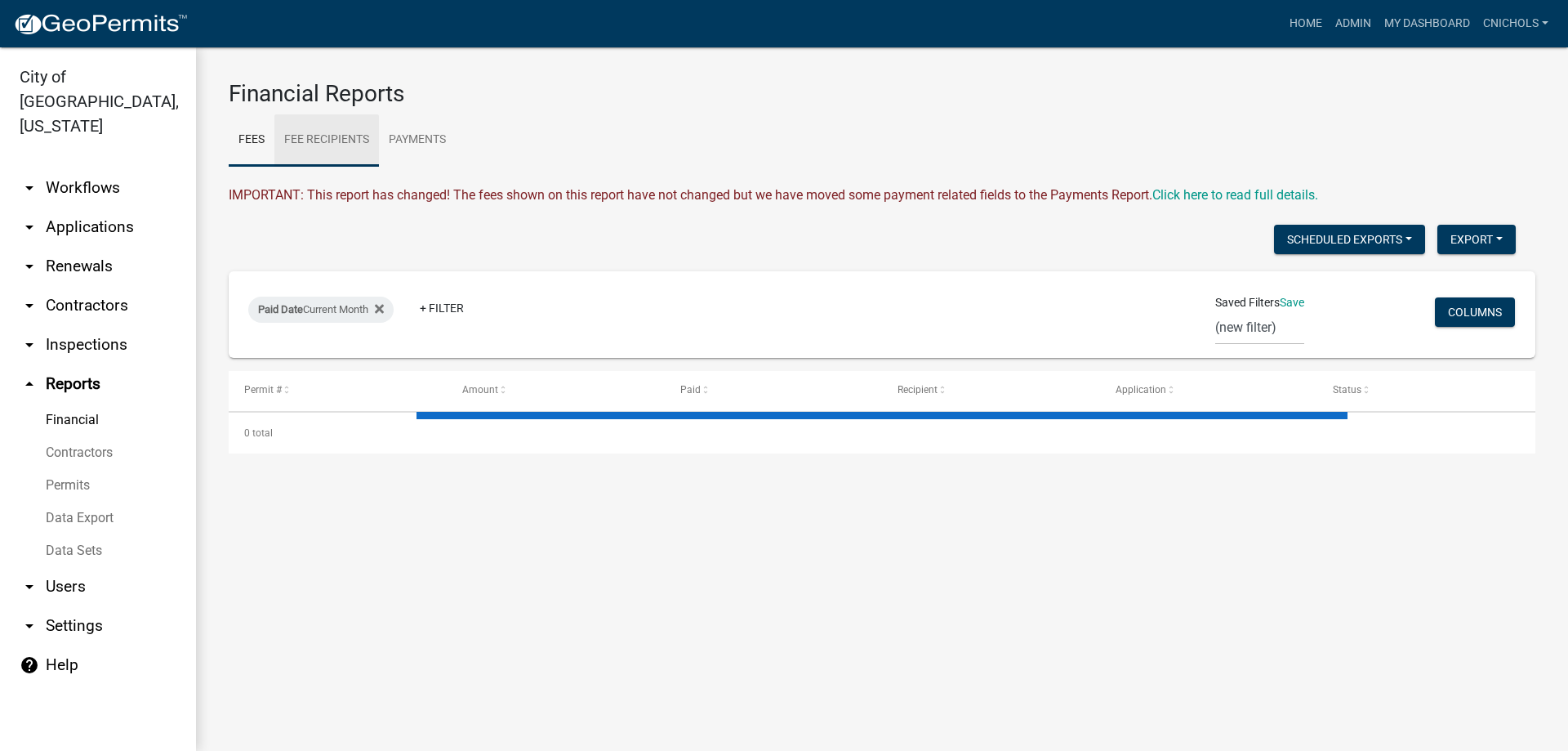
click at [313, 138] on link "Fee Recipients" at bounding box center [326, 141] width 104 height 52
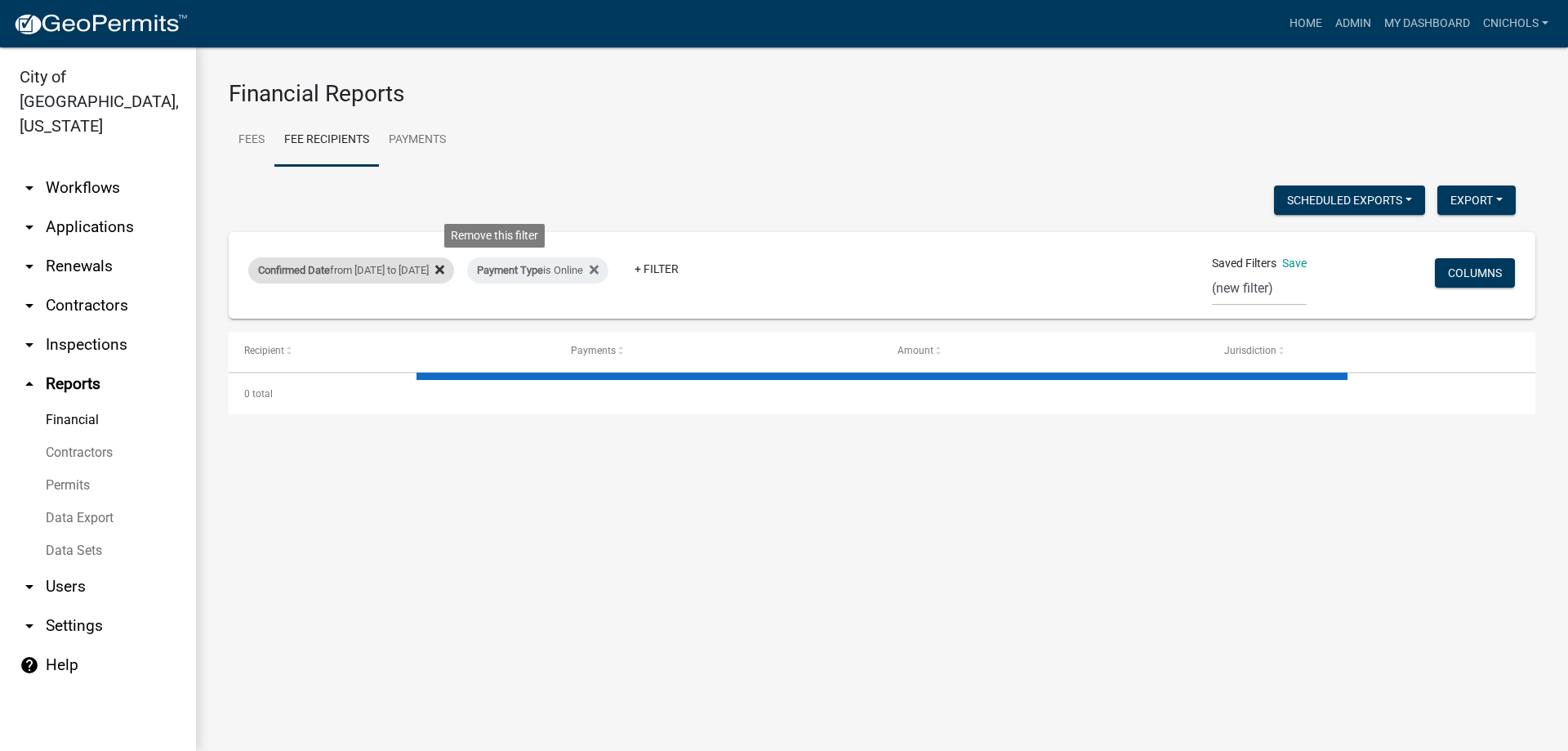
click at [444, 269] on icon at bounding box center [440, 271] width 9 height 9
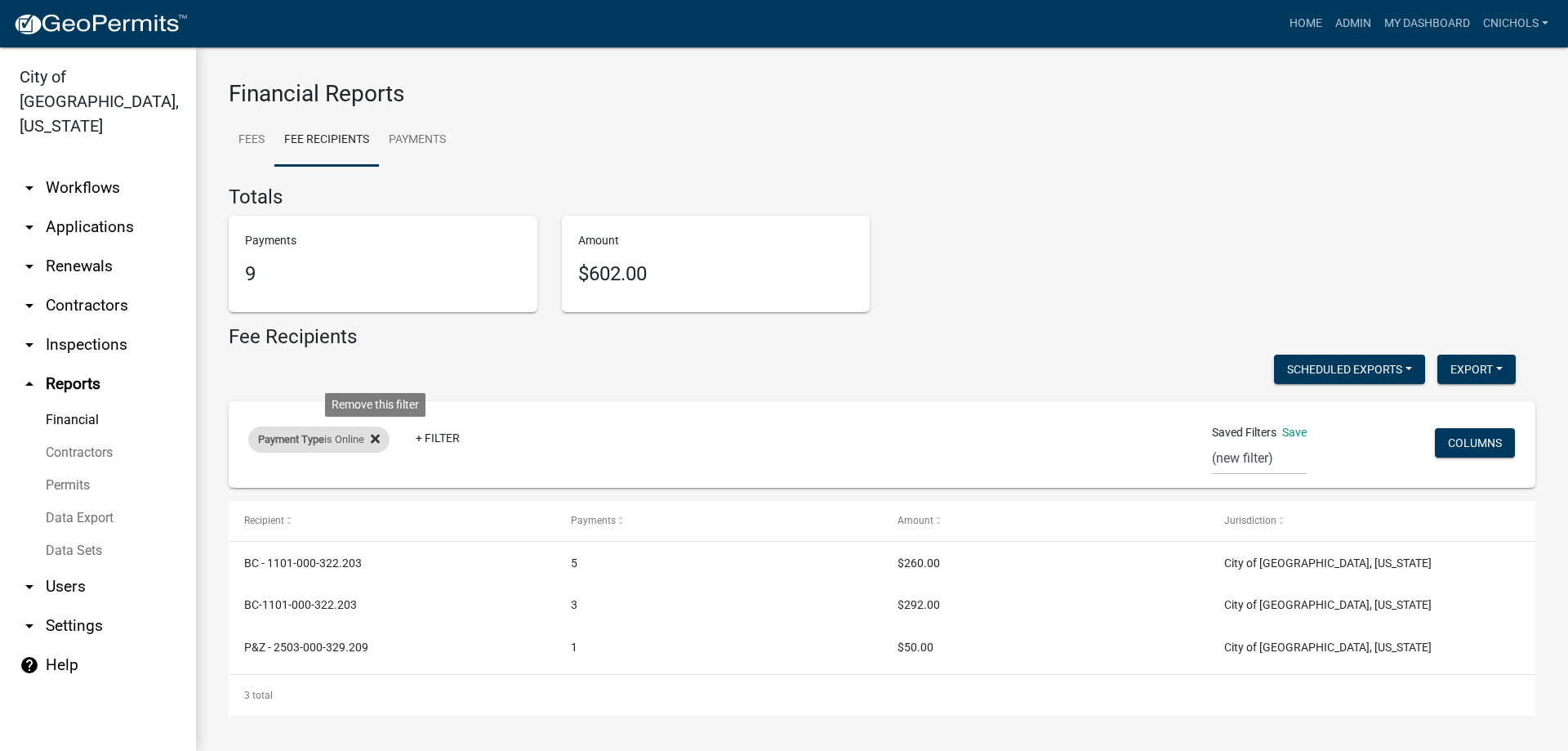
click at [377, 434] on icon at bounding box center [375, 438] width 9 height 13
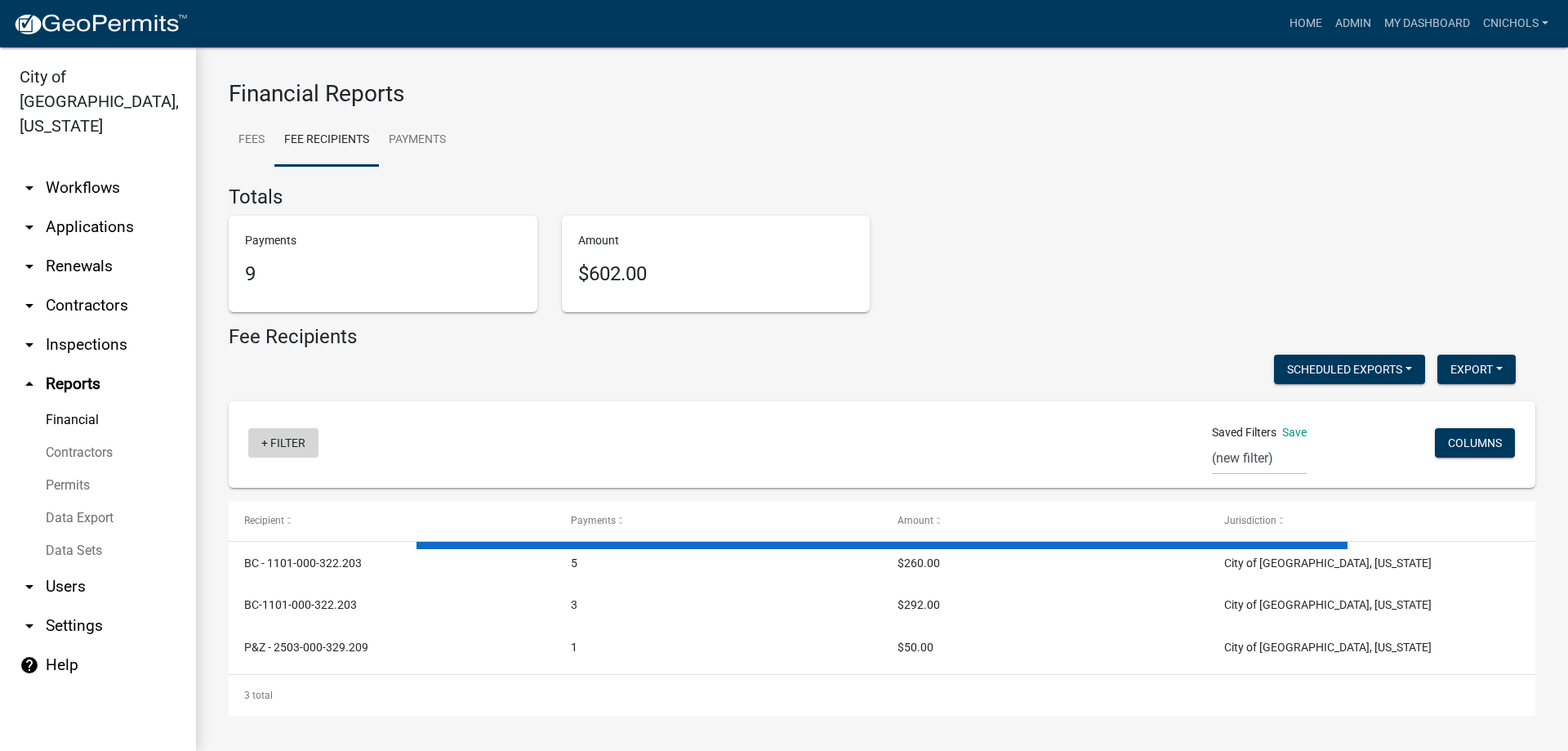
click at [284, 441] on link "+ Filter" at bounding box center [283, 443] width 70 height 30
click at [259, 602] on li "Confirmed Date" at bounding box center [286, 605] width 149 height 37
click at [321, 509] on select "[DATE] [DATE] Current Week Previous Week Current Month Last Month Current Calen…" at bounding box center [357, 500] width 163 height 34
select select "custom"
click at [276, 483] on select "[DATE] [DATE] Current Week Previous Week Current Month Last Month Current Calen…" at bounding box center [357, 500] width 163 height 34
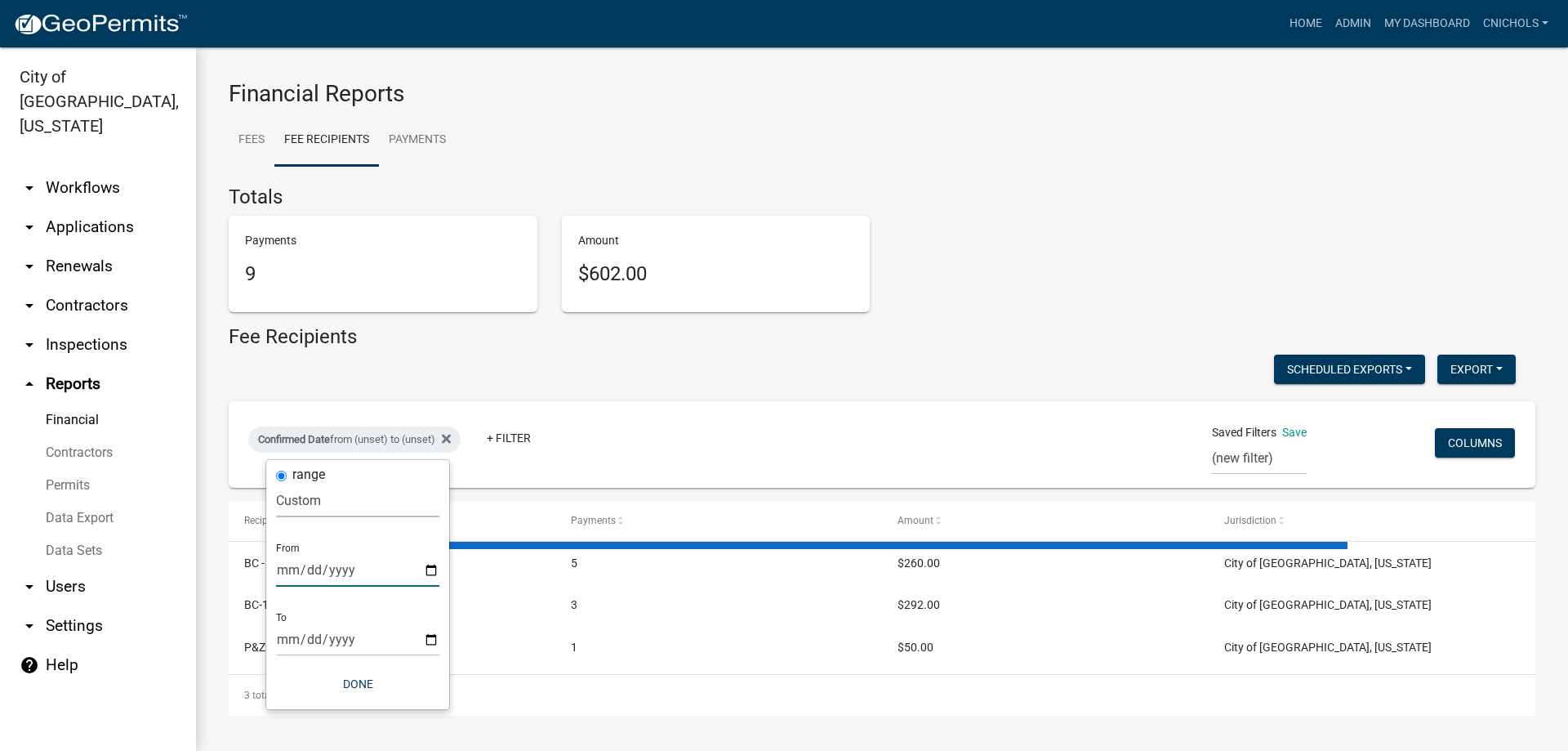
click at [424, 567] on input "date" at bounding box center [357, 570] width 163 height 34
type input "[DATE]"
click at [445, 643] on input "date" at bounding box center [368, 639] width 163 height 34
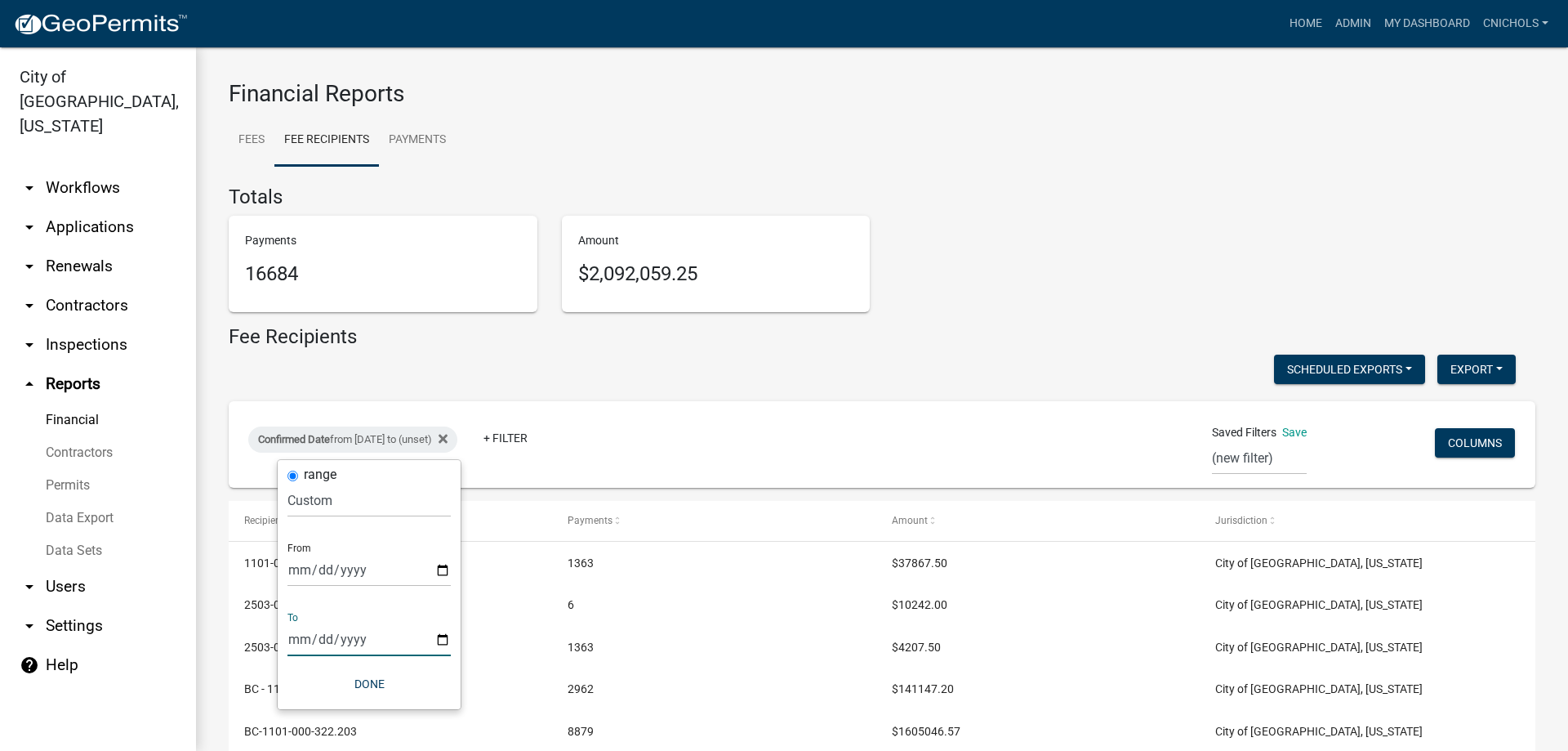
type input "[DATE]"
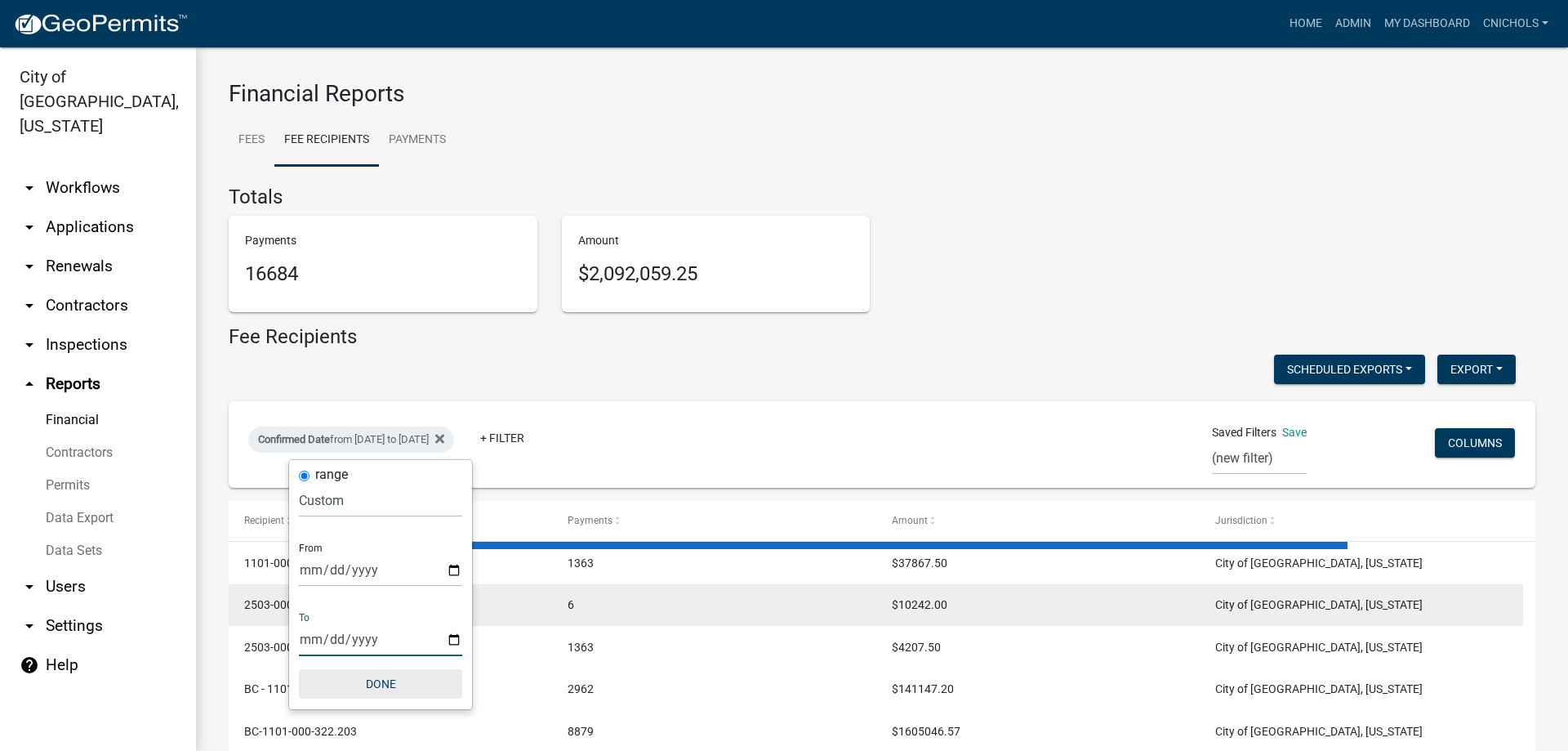
drag, startPoint x: 386, startPoint y: 688, endPoint x: 530, endPoint y: 594, distance: 172.0
click at [388, 687] on button "Done" at bounding box center [380, 684] width 163 height 30
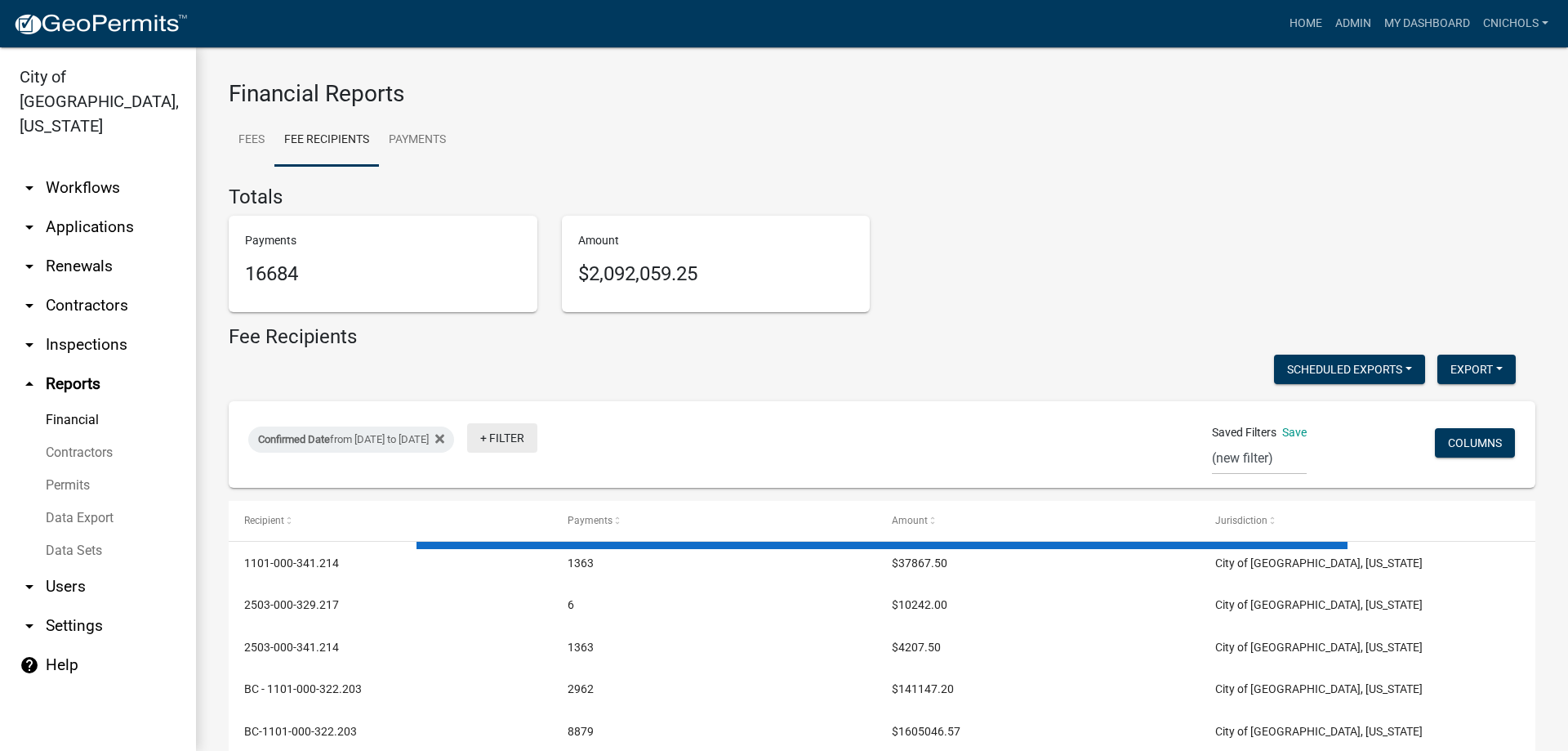
click at [537, 440] on link "+ Filter" at bounding box center [502, 438] width 70 height 30
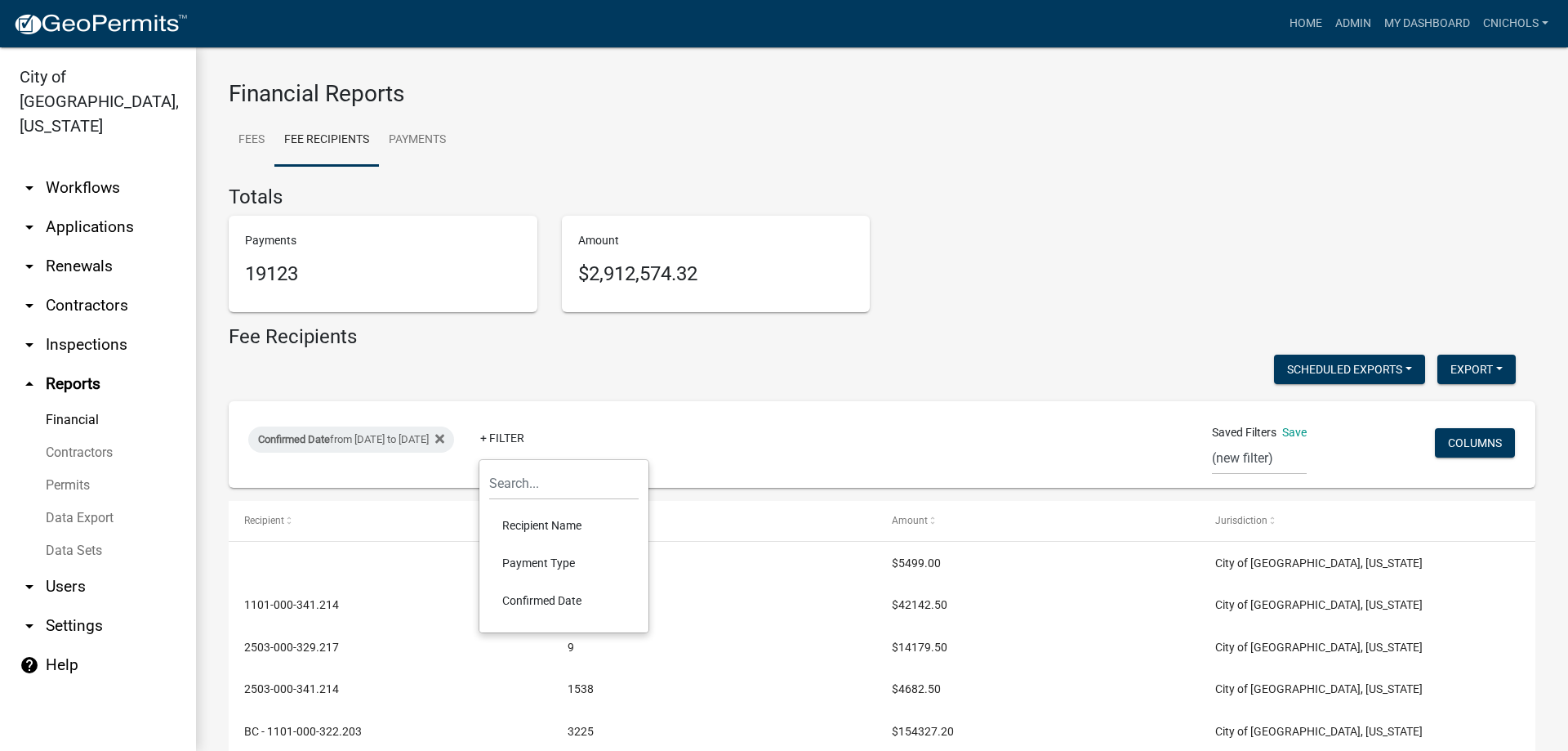
click at [538, 559] on li "Payment Type" at bounding box center [563, 563] width 149 height 37
click at [526, 502] on select "Select an option Online CreditCardPOS Check Cash" at bounding box center [576, 500] width 163 height 34
click at [516, 483] on select "Select an option Online CreditCardPOS Check Cash" at bounding box center [576, 500] width 163 height 34
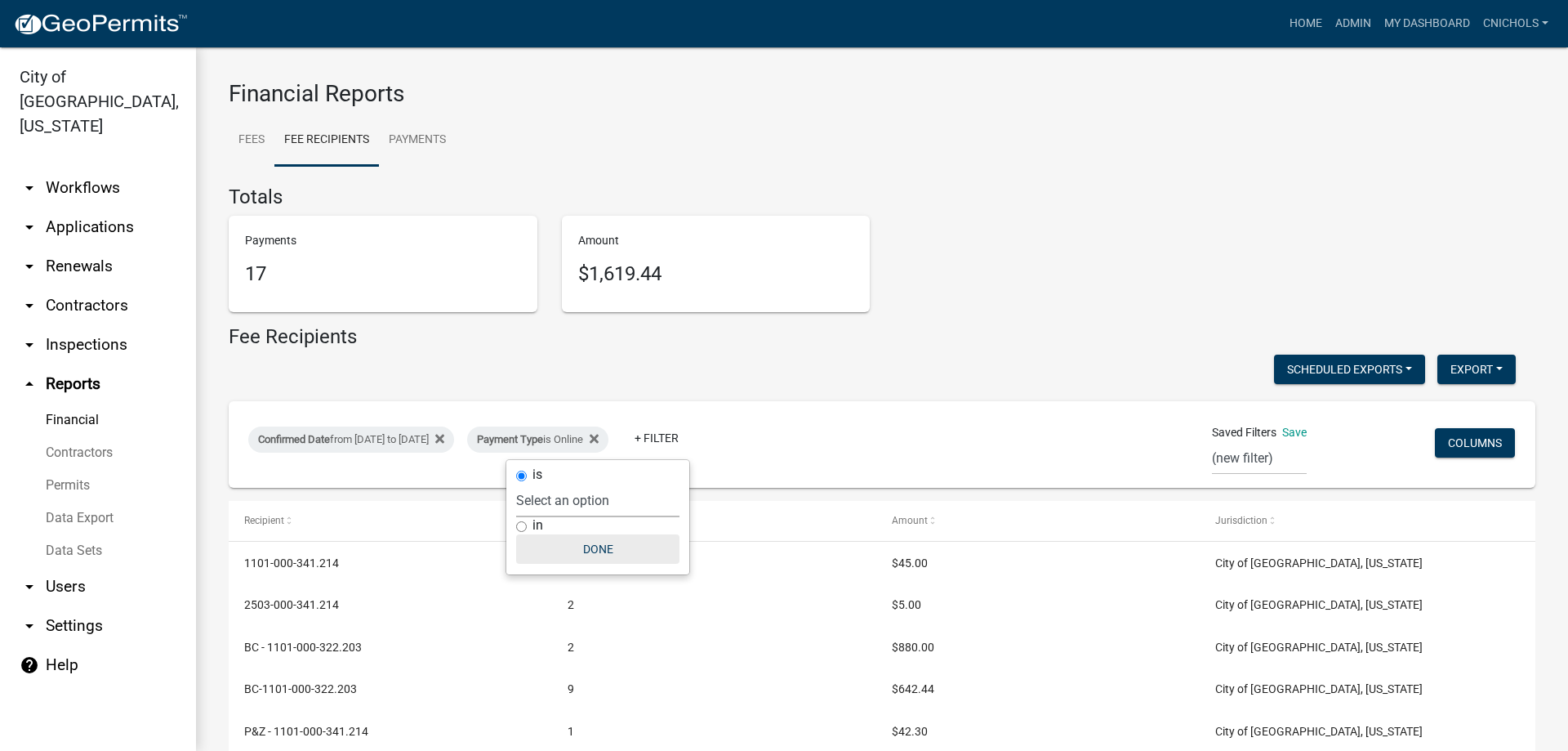
select select "0: null"
click at [617, 545] on button "Done" at bounding box center [597, 549] width 163 height 30
